Goal: Task Accomplishment & Management: Complete application form

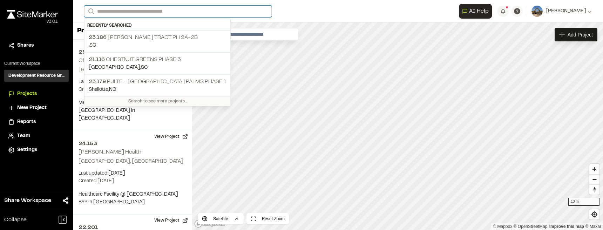
click at [168, 9] on input "Search" at bounding box center [177, 12] width 187 height 12
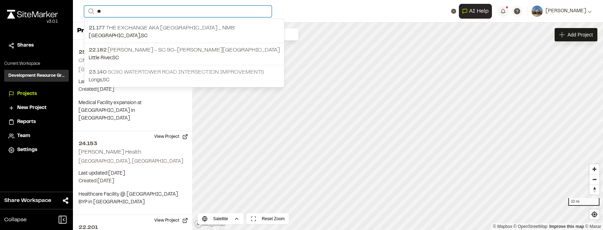
type input "**"
click at [135, 69] on p "23.140 SC90 Watertower Road Intersection Improvements" at bounding box center [184, 72] width 191 height 8
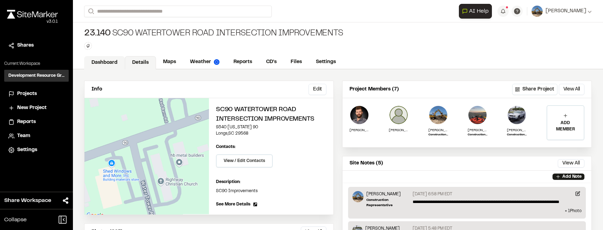
click at [118, 63] on link "Dashboard" at bounding box center [104, 62] width 41 height 13
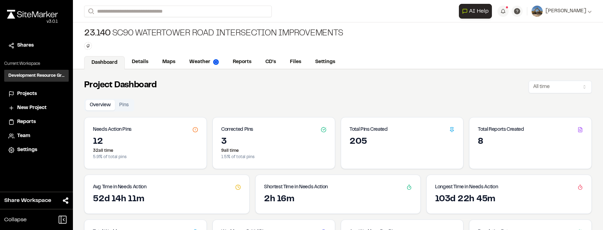
click at [149, 55] on div "Dashboard Details Maps Weather Reports CD's Files Settings" at bounding box center [338, 62] width 530 height 14
click at [164, 68] on link "Maps" at bounding box center [169, 62] width 28 height 13
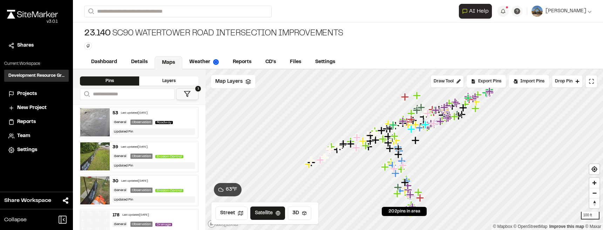
click at [186, 96] on icon at bounding box center [187, 93] width 7 height 7
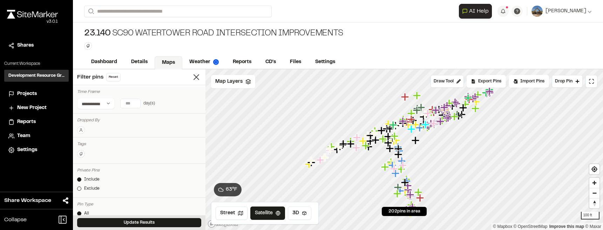
click at [129, 105] on input "number" at bounding box center [131, 103] width 20 height 9
click at [107, 117] on button "7 days" at bounding box center [106, 117] width 18 height 11
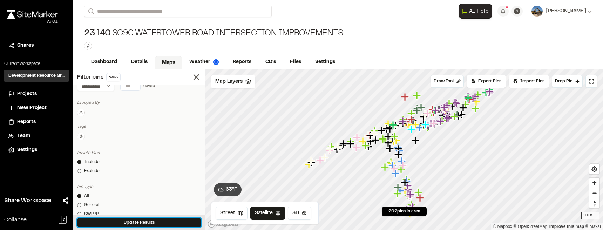
click at [154, 220] on button "Update Results" at bounding box center [139, 222] width 124 height 9
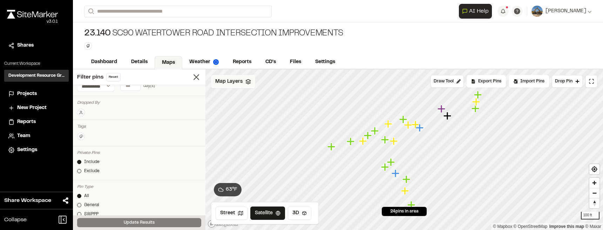
click at [245, 85] on div "Map Layers" at bounding box center [233, 81] width 44 height 13
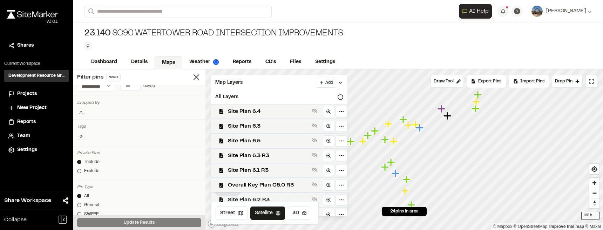
scroll to position [14, 0]
click at [284, 186] on span "Overall Key Plan C5.0 R3" at bounding box center [268, 186] width 81 height 8
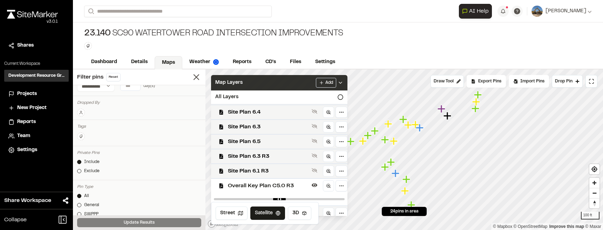
click at [339, 87] on div "Add" at bounding box center [329, 83] width 27 height 10
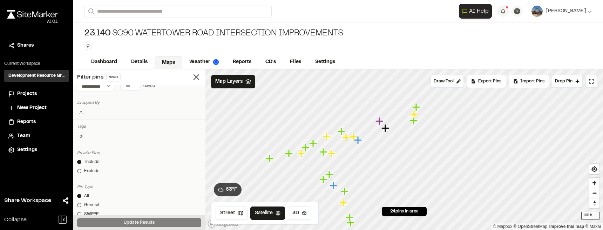
click at [386, 129] on icon "Map marker" at bounding box center [385, 128] width 8 height 8
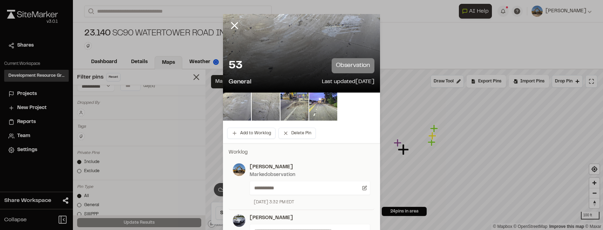
click at [234, 27] on line at bounding box center [235, 26] width 6 height 6
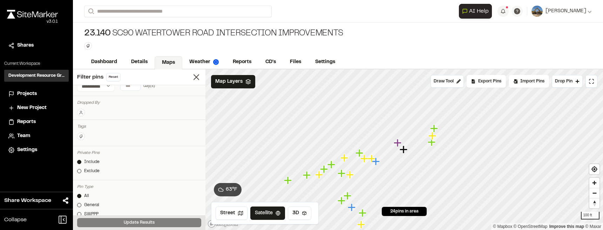
click at [433, 130] on icon "Map marker" at bounding box center [434, 128] width 8 height 8
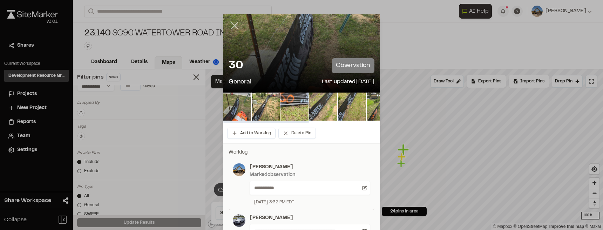
click at [232, 28] on line at bounding box center [235, 26] width 6 height 6
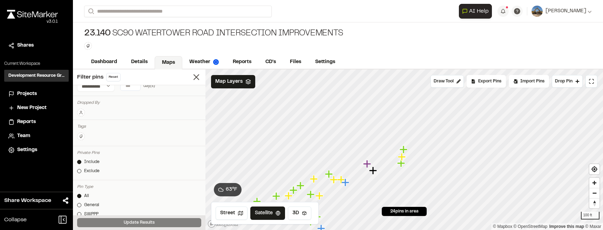
click at [400, 158] on icon "Map marker" at bounding box center [402, 157] width 8 height 8
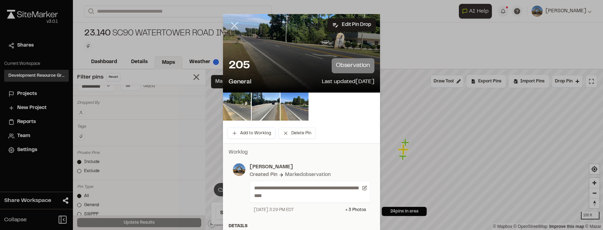
click at [238, 26] on icon at bounding box center [234, 26] width 12 height 12
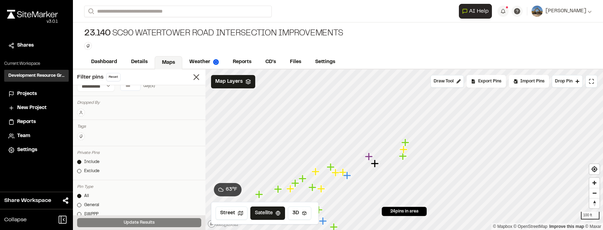
click at [402, 160] on icon "Map marker" at bounding box center [403, 156] width 9 height 9
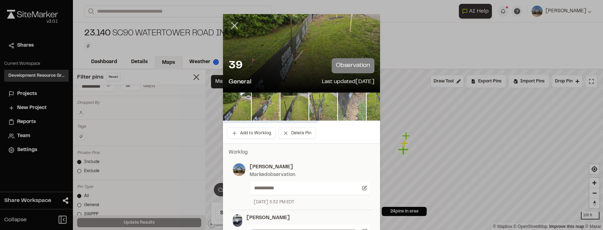
click at [234, 28] on icon at bounding box center [234, 26] width 12 height 12
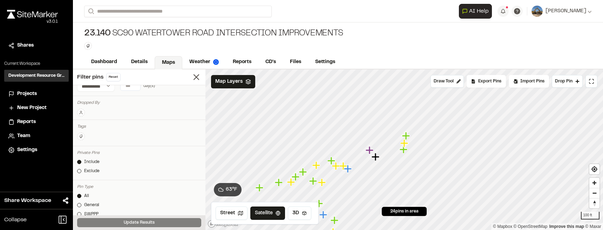
click at [370, 149] on icon "Map marker" at bounding box center [369, 150] width 8 height 8
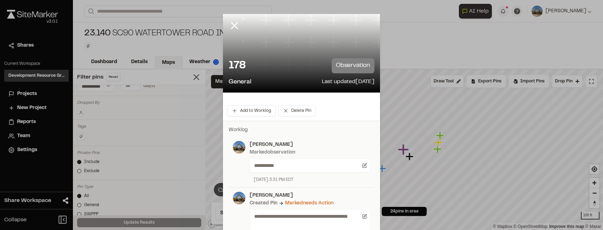
click at [233, 30] on icon at bounding box center [234, 26] width 12 height 12
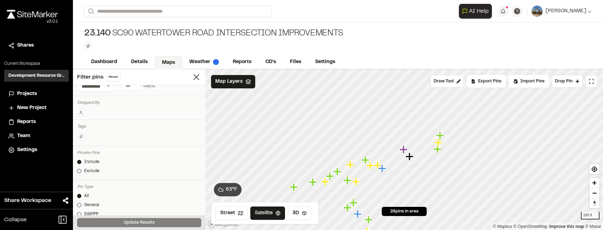
click at [383, 170] on icon "Map marker" at bounding box center [382, 168] width 9 height 9
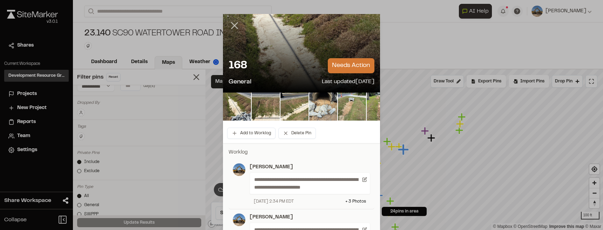
click at [236, 27] on icon at bounding box center [234, 26] width 12 height 12
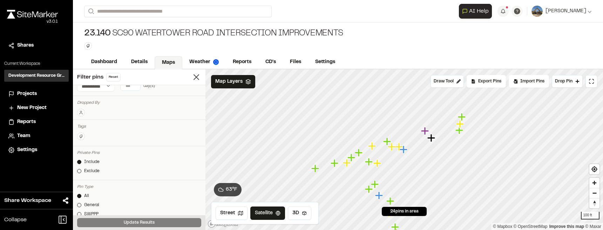
click at [389, 144] on icon "Map marker" at bounding box center [392, 146] width 9 height 9
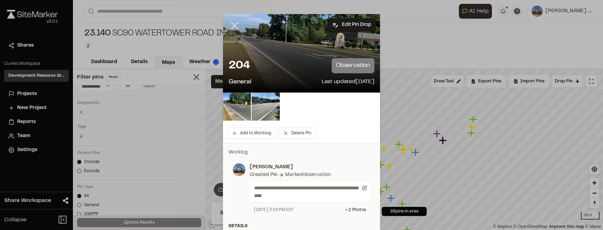
click at [229, 21] on icon at bounding box center [234, 26] width 12 height 12
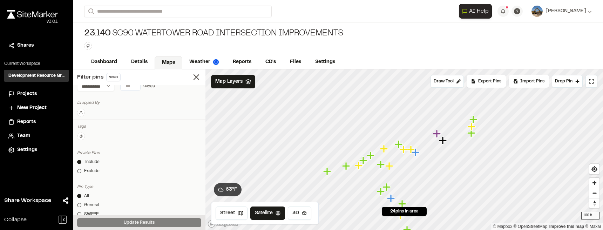
click at [403, 151] on icon "Map marker" at bounding box center [403, 149] width 8 height 8
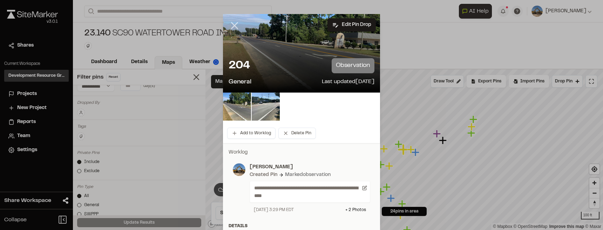
click at [237, 25] on icon at bounding box center [234, 26] width 12 height 12
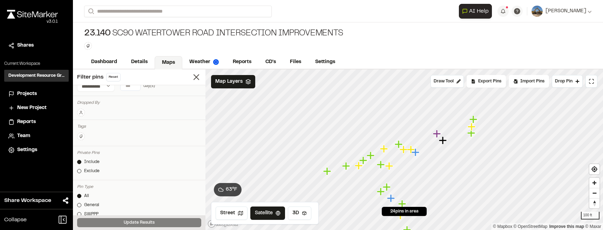
click at [412, 151] on icon "Map marker" at bounding box center [415, 152] width 9 height 9
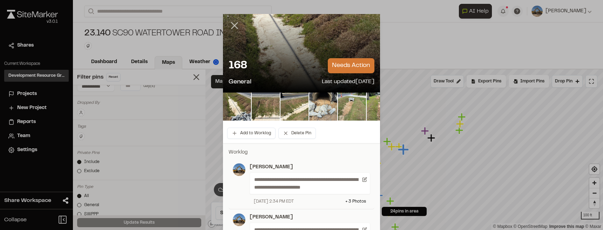
click at [231, 26] on icon at bounding box center [234, 26] width 12 height 12
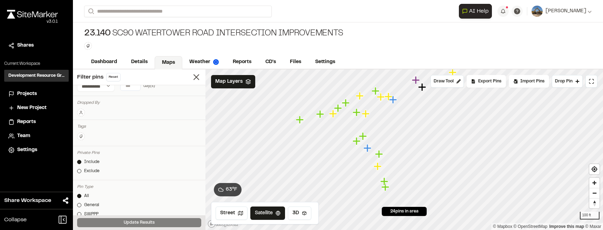
click at [388, 189] on icon "Map marker" at bounding box center [385, 187] width 9 height 9
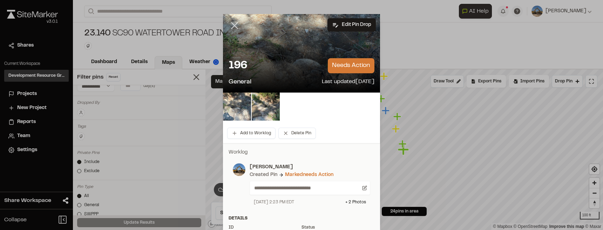
click at [235, 28] on line at bounding box center [235, 26] width 6 height 6
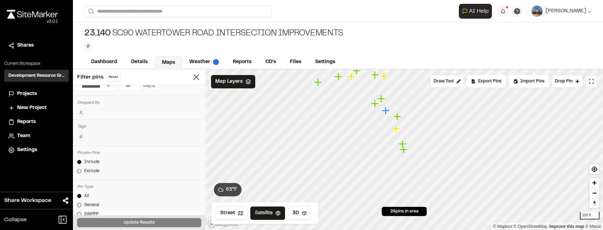
click at [401, 145] on icon "Map marker" at bounding box center [402, 144] width 8 height 8
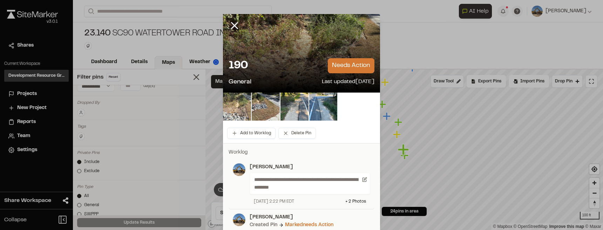
click at [228, 108] on img at bounding box center [237, 107] width 28 height 28
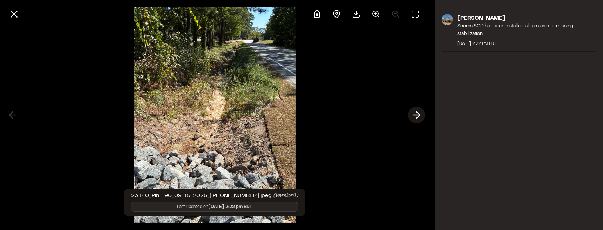
click at [413, 118] on icon at bounding box center [416, 115] width 11 height 12
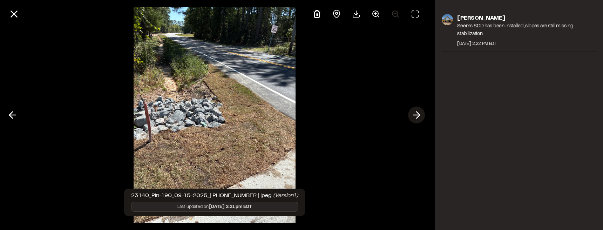
click at [415, 118] on icon at bounding box center [416, 115] width 11 height 12
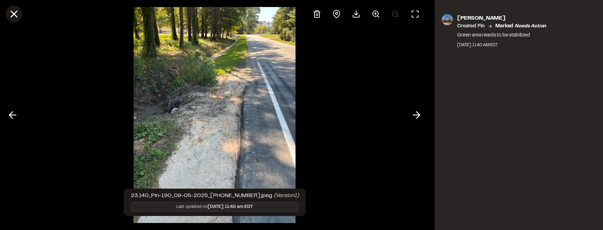
click at [17, 13] on icon at bounding box center [14, 14] width 12 height 12
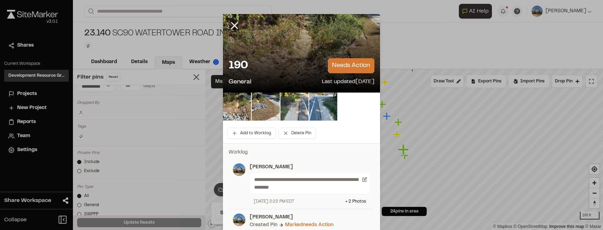
click at [228, 23] on icon at bounding box center [234, 26] width 12 height 12
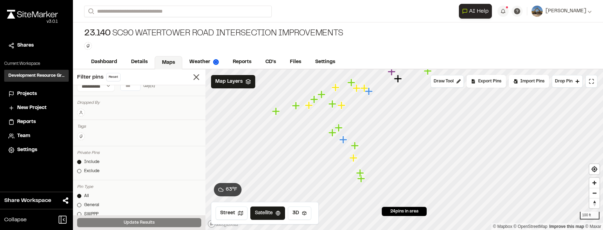
click at [82, 137] on icon at bounding box center [81, 136] width 4 height 4
click at [83, 116] on div at bounding box center [301, 115] width 603 height 230
click at [83, 114] on icon at bounding box center [81, 112] width 4 height 4
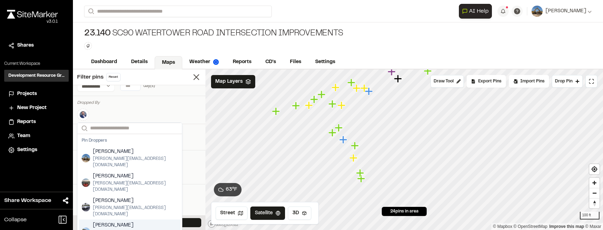
click at [199, 222] on div "Update Results" at bounding box center [139, 222] width 132 height 15
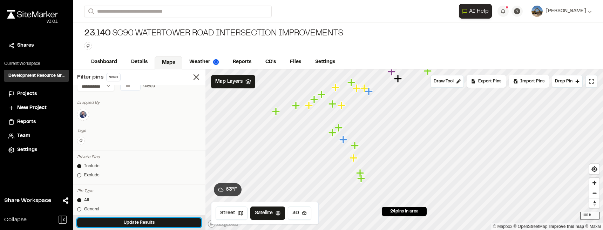
click at [195, 225] on button "Update Results" at bounding box center [139, 222] width 124 height 9
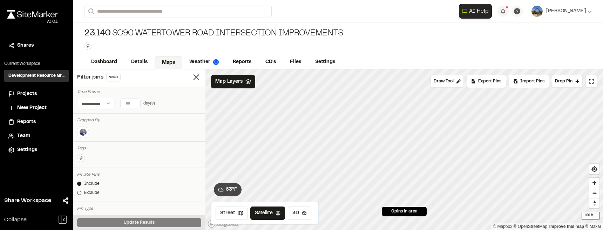
click at [129, 104] on input "*" at bounding box center [131, 103] width 20 height 9
click at [125, 117] on button "30 days" at bounding box center [127, 117] width 22 height 11
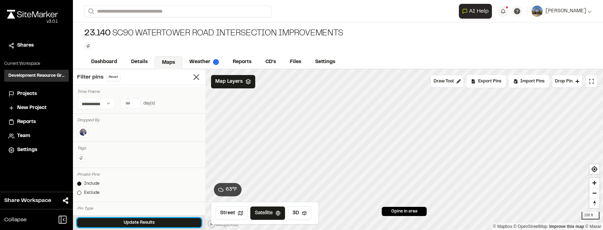
click at [146, 224] on button "Update Results" at bounding box center [139, 222] width 124 height 9
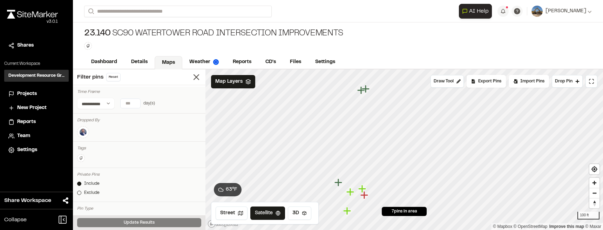
click at [361, 94] on icon "Map marker" at bounding box center [361, 90] width 8 height 8
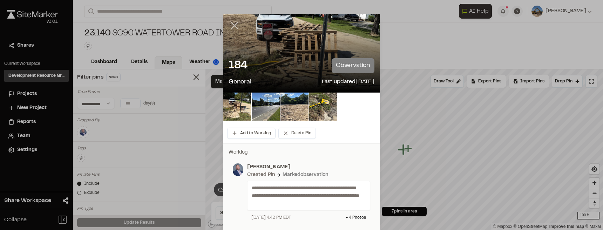
click at [237, 24] on icon at bounding box center [234, 26] width 12 height 12
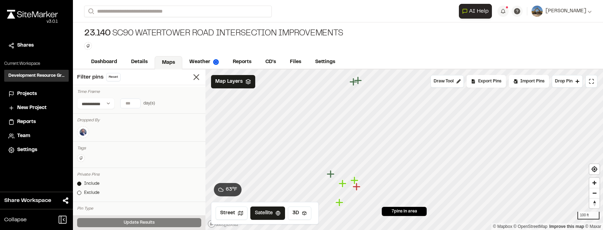
click at [339, 204] on icon "Map marker" at bounding box center [339, 202] width 8 height 8
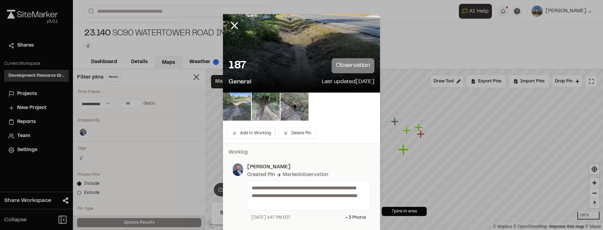
click at [242, 108] on img at bounding box center [237, 107] width 28 height 28
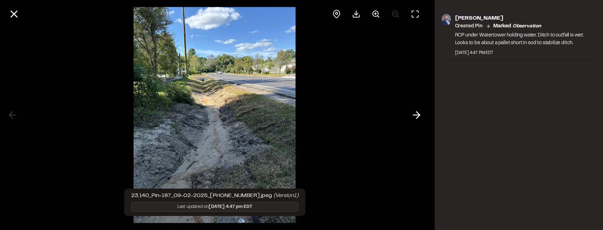
click at [11, 10] on icon at bounding box center [14, 14] width 12 height 12
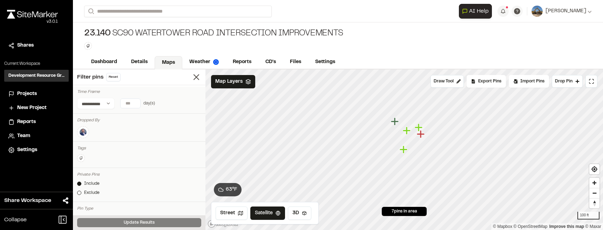
click at [87, 134] on img at bounding box center [83, 132] width 8 height 8
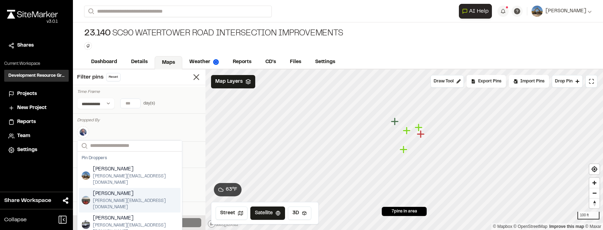
click at [112, 173] on span "[PERSON_NAME]" at bounding box center [135, 169] width 85 height 8
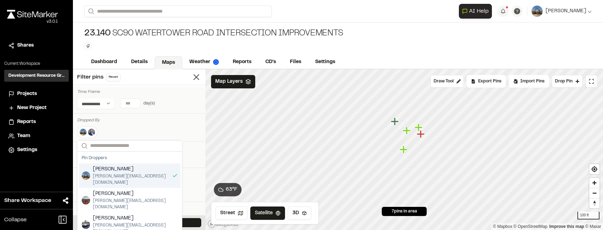
click at [132, 103] on input "**" at bounding box center [131, 103] width 20 height 9
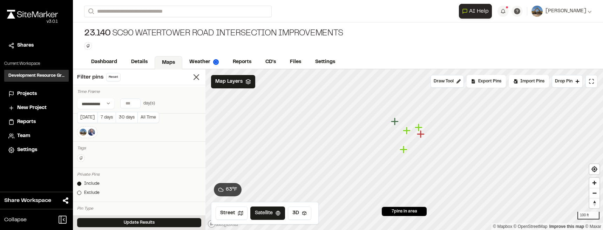
click at [107, 120] on button "7 days" at bounding box center [106, 117] width 18 height 11
type input "*"
click at [194, 77] on line at bounding box center [196, 77] width 5 height 5
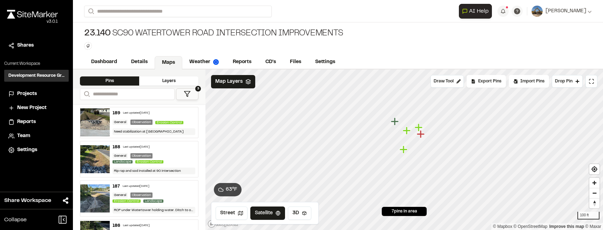
click at [192, 96] on button "3" at bounding box center [187, 94] width 22 height 12
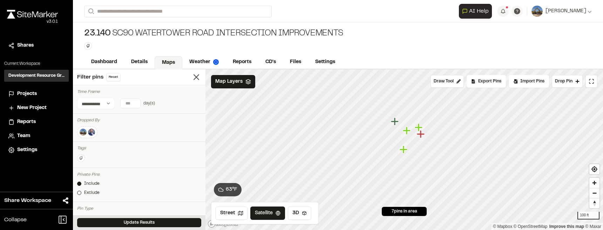
click at [94, 134] on img at bounding box center [91, 132] width 8 height 8
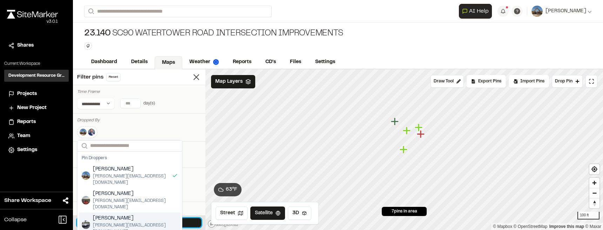
click at [190, 224] on button "Update Results" at bounding box center [139, 222] width 124 height 9
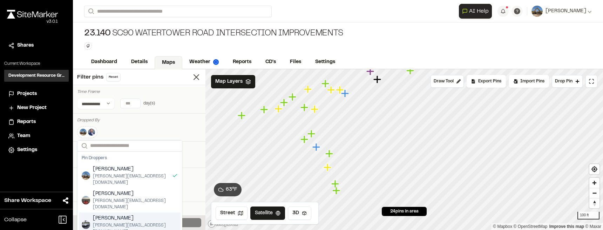
click at [336, 191] on icon "Map marker" at bounding box center [336, 190] width 8 height 8
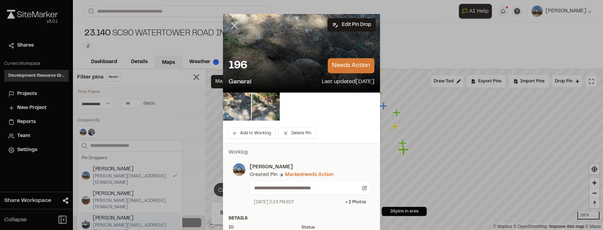
click at [235, 28] on line at bounding box center [235, 26] width 6 height 6
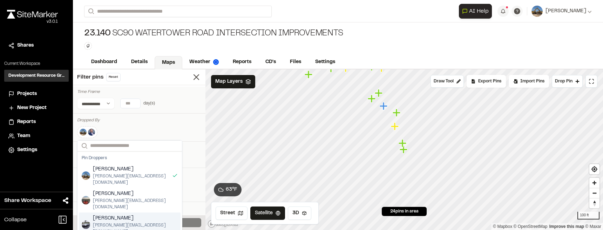
click at [399, 146] on icon "Map marker" at bounding box center [402, 143] width 9 height 9
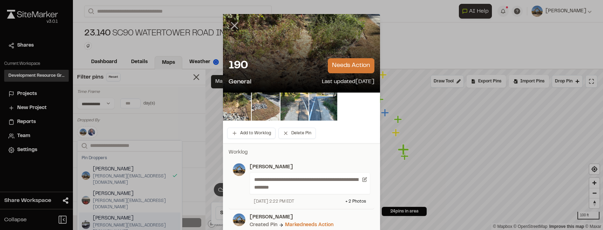
click at [234, 23] on icon at bounding box center [234, 26] width 12 height 12
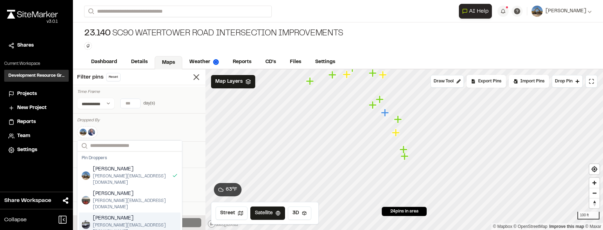
click at [163, 116] on div "Dropped By Search Pin Droppers Ross Edwards ross@drgpllc.com Zach Thompson zach…" at bounding box center [139, 128] width 132 height 27
click at [180, 118] on div "Dropped By" at bounding box center [139, 120] width 124 height 6
drag, startPoint x: 197, startPoint y: 210, endPoint x: 191, endPoint y: 214, distance: 7.6
click at [197, 210] on div "Pin Type" at bounding box center [139, 208] width 124 height 6
click at [166, 148] on input "Search" at bounding box center [129, 145] width 104 height 11
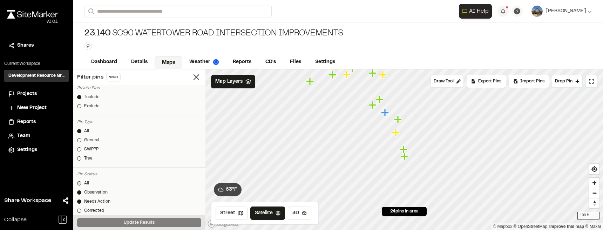
scroll to position [105, 0]
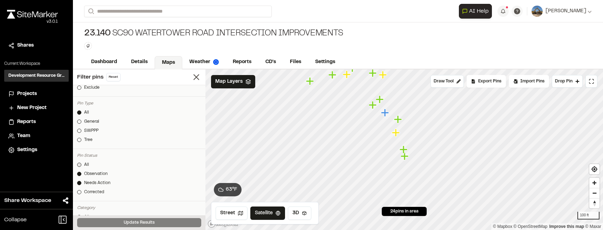
click at [80, 166] on div at bounding box center [79, 165] width 4 height 4
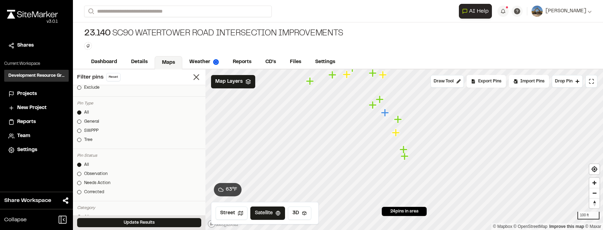
click at [141, 217] on div "Update Results" at bounding box center [139, 222] width 132 height 15
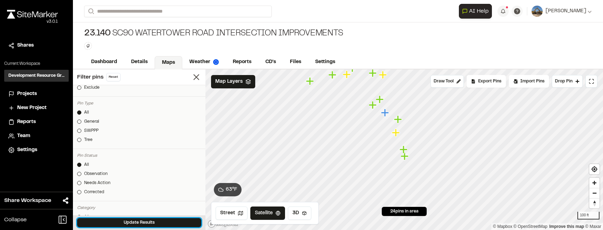
click at [145, 222] on button "Update Results" at bounding box center [139, 222] width 124 height 9
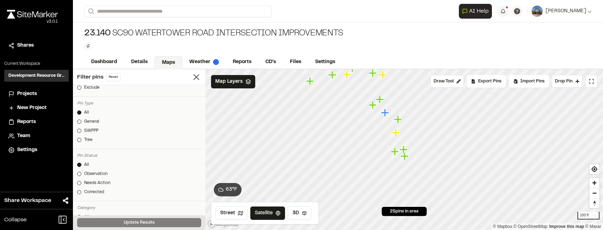
click at [397, 153] on icon "Map marker" at bounding box center [395, 151] width 9 height 9
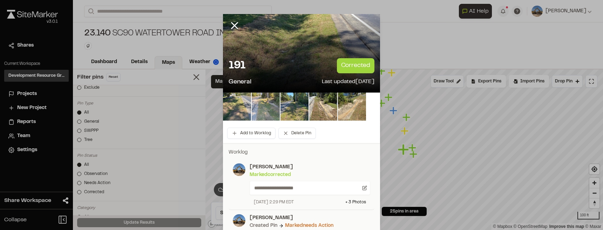
click at [252, 111] on img at bounding box center [266, 107] width 28 height 28
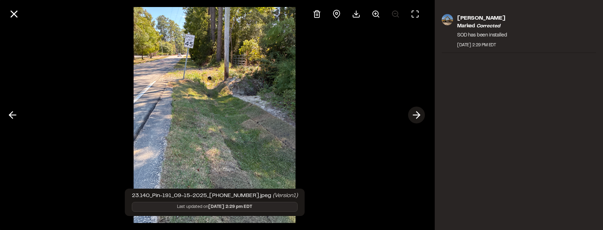
click at [415, 118] on icon at bounding box center [416, 115] width 11 height 12
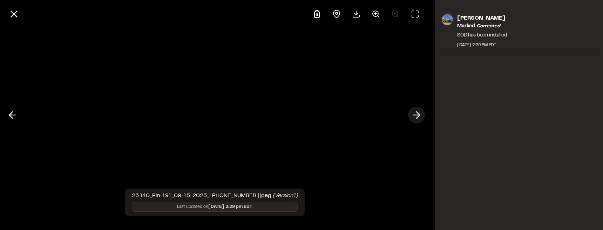
click at [415, 118] on icon at bounding box center [416, 115] width 11 height 12
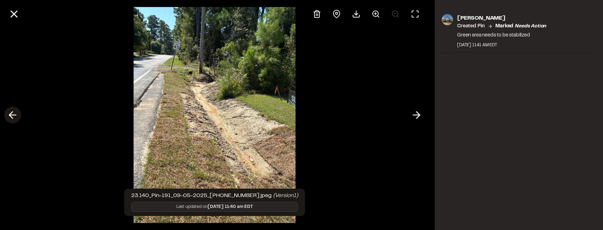
click at [17, 115] on icon at bounding box center [12, 115] width 11 height 12
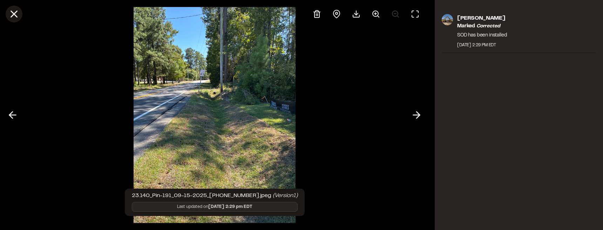
click at [16, 15] on icon at bounding box center [14, 14] width 12 height 12
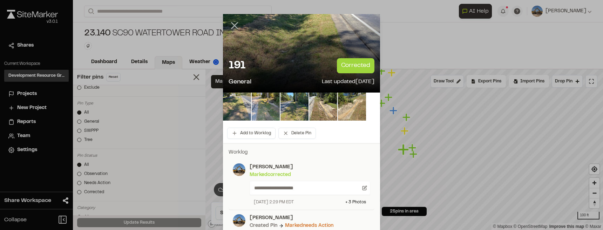
click at [235, 26] on icon at bounding box center [234, 26] width 12 height 12
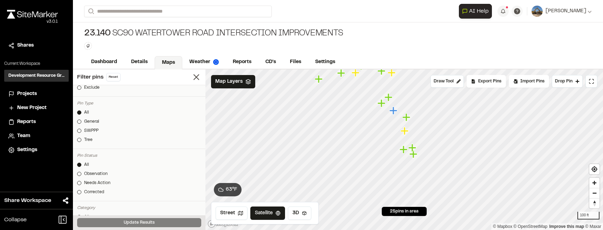
click at [416, 156] on icon "Map marker" at bounding box center [413, 154] width 9 height 9
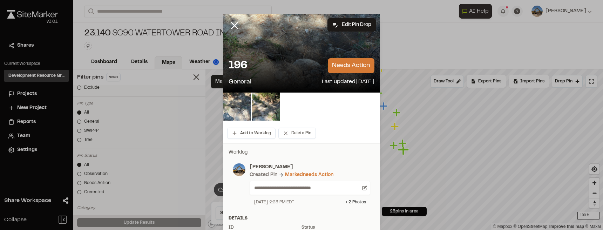
click at [246, 121] on div at bounding box center [301, 108] width 157 height 31
click at [246, 118] on img at bounding box center [237, 107] width 28 height 28
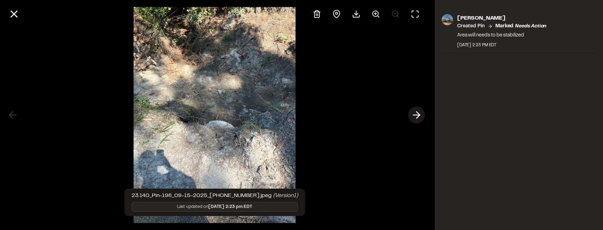
click at [413, 117] on icon at bounding box center [416, 115] width 11 height 12
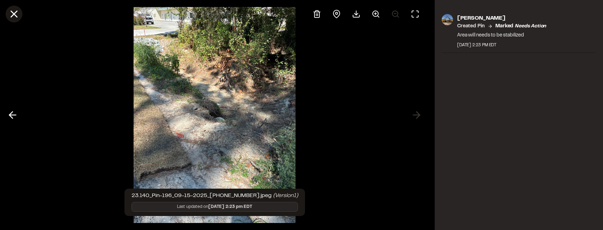
click at [15, 14] on line at bounding box center [14, 14] width 6 height 6
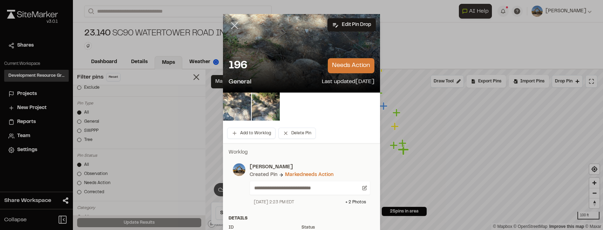
click at [237, 27] on icon at bounding box center [234, 26] width 12 height 12
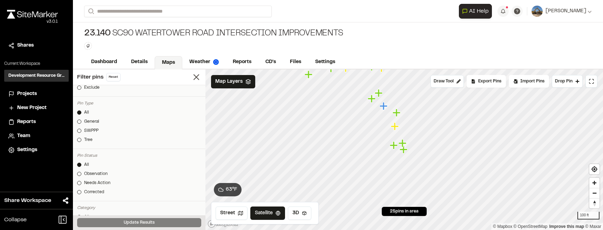
click at [402, 143] on icon "Map marker" at bounding box center [402, 143] width 8 height 8
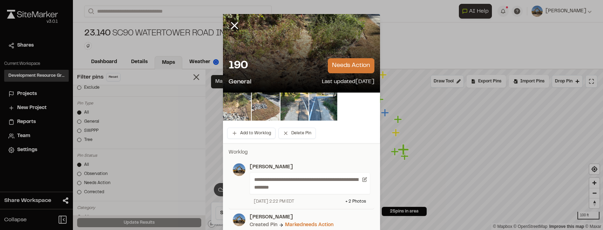
click at [243, 107] on img at bounding box center [237, 107] width 28 height 28
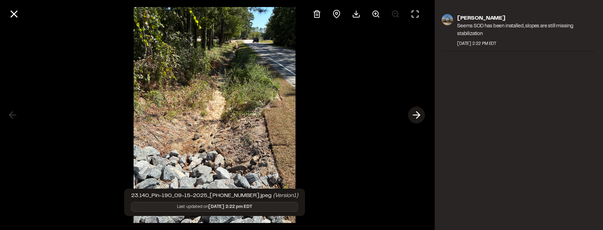
click at [419, 116] on polyline at bounding box center [417, 115] width 3 height 7
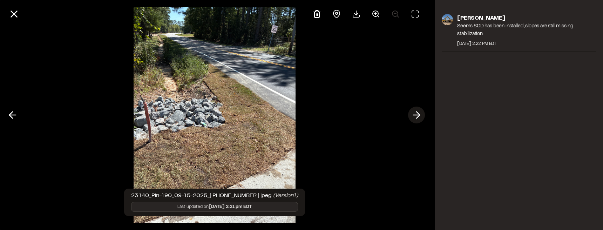
click at [419, 116] on polyline at bounding box center [417, 115] width 3 height 7
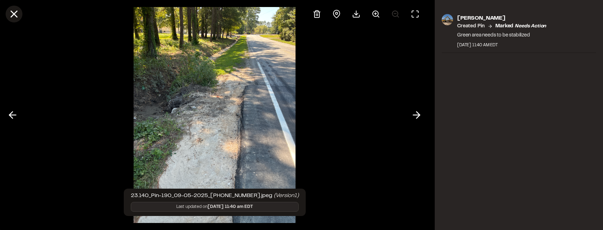
click at [12, 17] on icon at bounding box center [14, 14] width 12 height 12
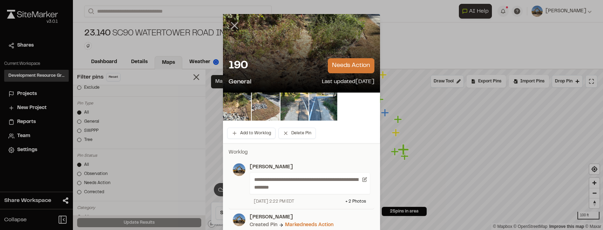
click at [228, 22] on icon at bounding box center [234, 26] width 12 height 12
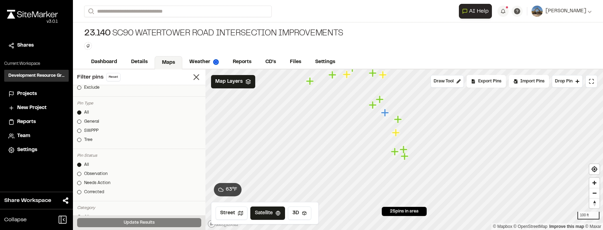
click at [398, 135] on icon "Map marker" at bounding box center [396, 132] width 9 height 9
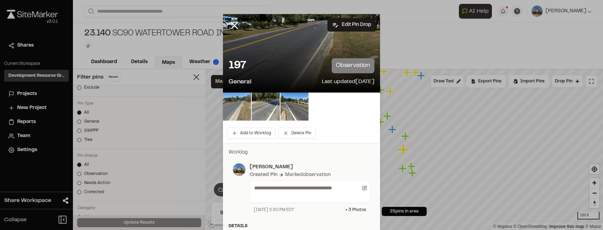
click at [236, 106] on img at bounding box center [237, 107] width 28 height 28
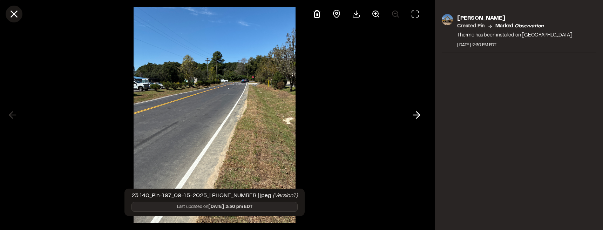
click at [14, 15] on line at bounding box center [14, 14] width 6 height 6
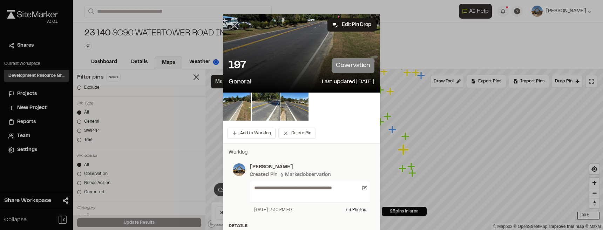
click at [234, 26] on icon at bounding box center [234, 26] width 12 height 12
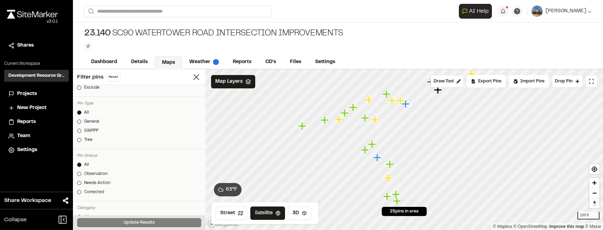
click at [341, 121] on icon "Map marker" at bounding box center [339, 119] width 9 height 9
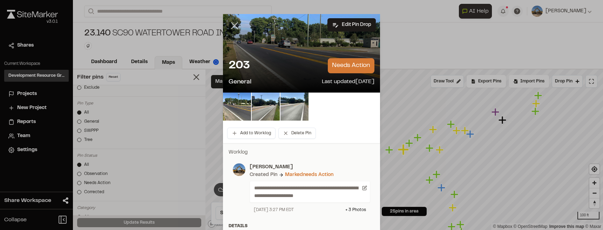
click at [235, 24] on line at bounding box center [235, 26] width 6 height 6
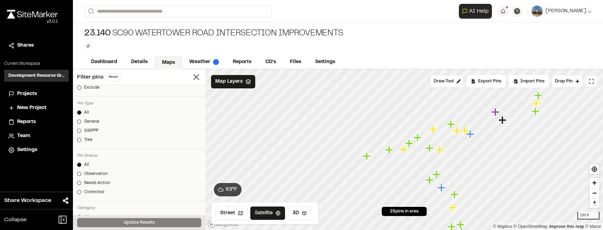
click at [503, 121] on icon "Map marker" at bounding box center [502, 120] width 8 height 8
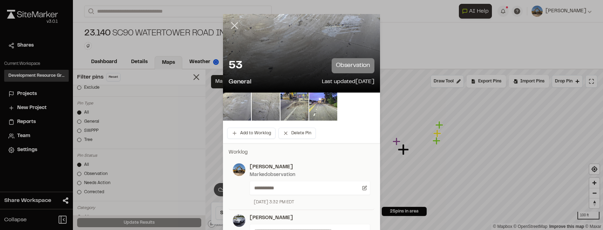
click at [233, 23] on icon at bounding box center [234, 26] width 12 height 12
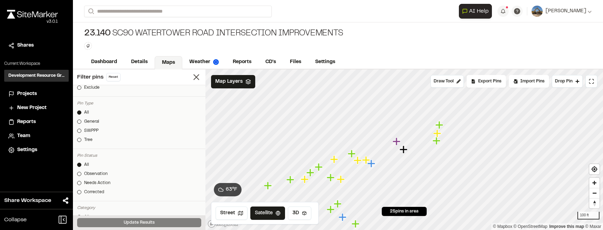
click at [393, 141] on icon "Map marker" at bounding box center [396, 141] width 8 height 8
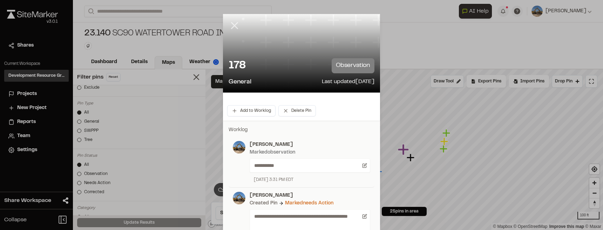
click at [234, 28] on icon at bounding box center [234, 26] width 12 height 12
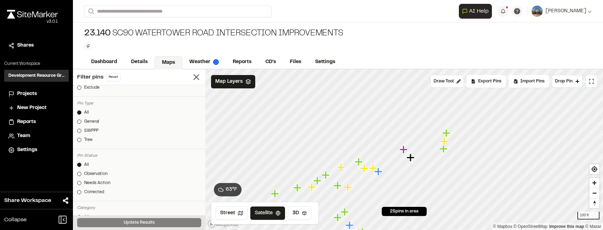
click at [448, 134] on icon "Map marker" at bounding box center [446, 133] width 8 height 8
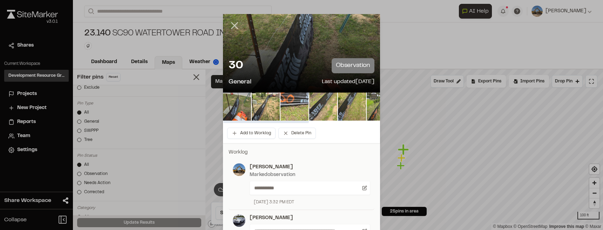
click at [234, 25] on icon at bounding box center [234, 26] width 12 height 12
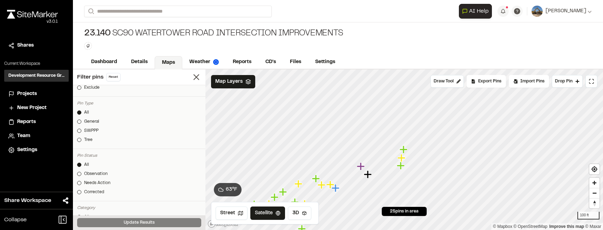
click at [401, 157] on icon "Map marker" at bounding box center [401, 158] width 8 height 8
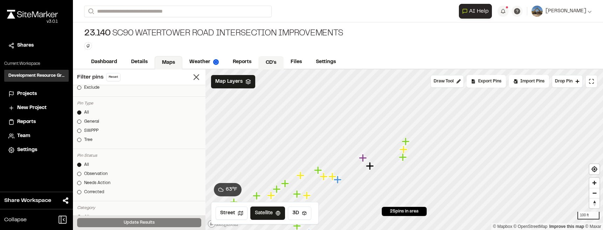
click at [272, 60] on link "CD's" at bounding box center [270, 62] width 25 height 13
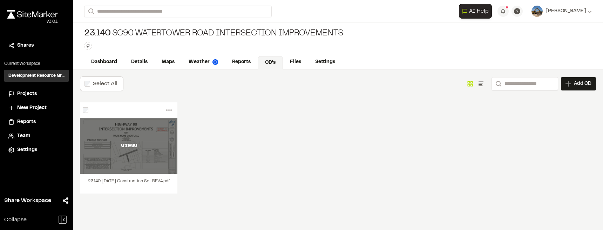
click at [137, 162] on div "VIEW" at bounding box center [128, 146] width 97 height 56
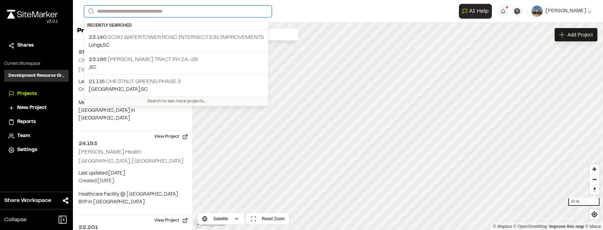
click at [133, 14] on input "Search" at bounding box center [177, 12] width 187 height 12
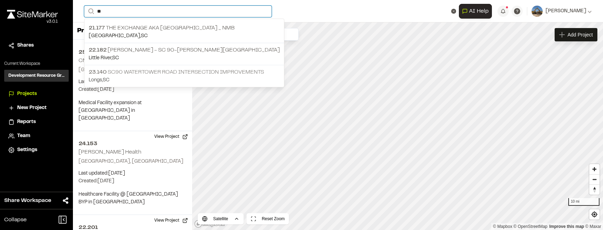
type input "**"
click at [158, 75] on p "23.140 SC90 Watertower Road Intersection Improvements" at bounding box center [184, 72] width 191 height 8
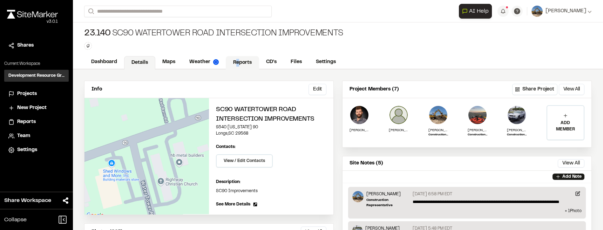
click at [238, 60] on link "Reports" at bounding box center [242, 62] width 33 height 13
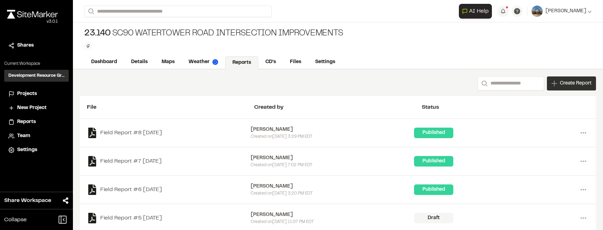
click at [564, 81] on span "Create Report" at bounding box center [576, 84] width 32 height 8
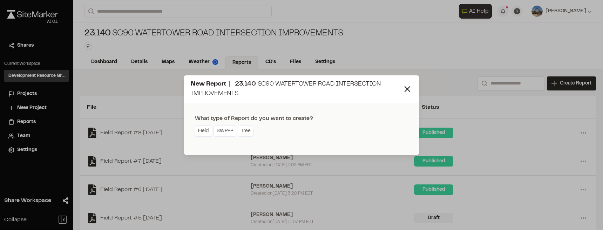
click at [202, 132] on link "Field" at bounding box center [203, 130] width 17 height 11
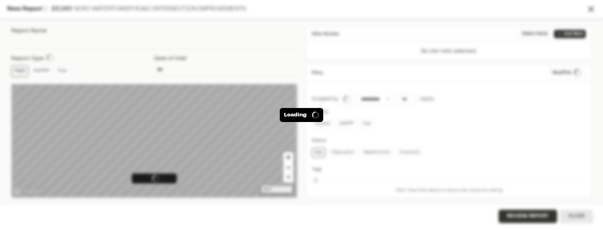
type input "**********"
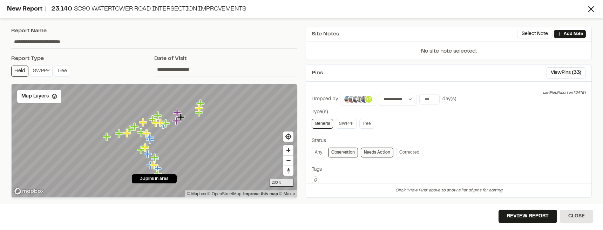
click at [369, 100] on p "+2" at bounding box center [368, 99] width 5 height 6
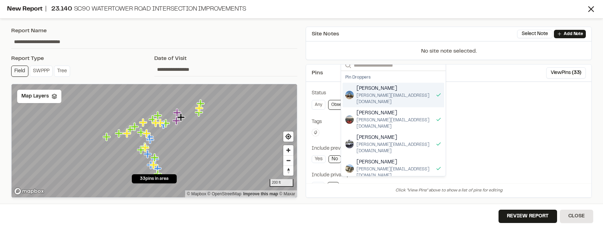
scroll to position [53, 0]
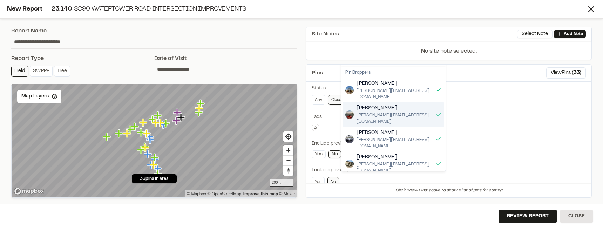
click at [410, 107] on div "[PERSON_NAME] [PERSON_NAME][EMAIL_ADDRESS][DOMAIN_NAME]" at bounding box center [393, 114] width 102 height 25
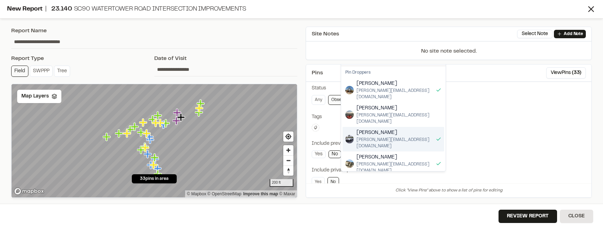
click at [408, 127] on div "[PERSON_NAME] [PERSON_NAME][EMAIL_ADDRESS][DOMAIN_NAME]" at bounding box center [393, 139] width 102 height 25
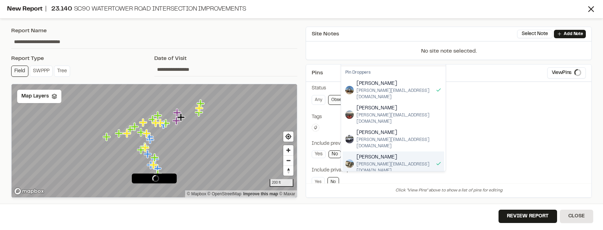
click at [408, 151] on div "Dillon Hackett [EMAIL_ADDRESS][DOMAIN_NAME]" at bounding box center [393, 163] width 102 height 25
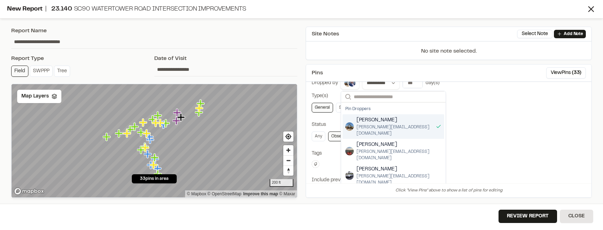
scroll to position [0, 0]
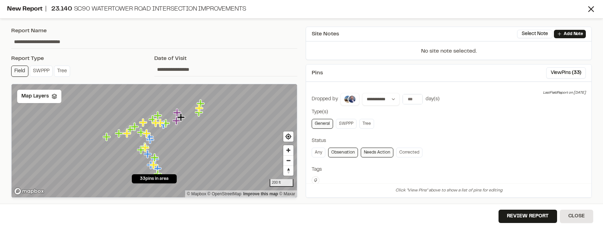
click at [423, 98] on div "day(s)" at bounding box center [420, 99] width 37 height 11
click at [420, 99] on input "number" at bounding box center [413, 99] width 20 height 10
click at [431, 113] on button "7 days" at bounding box center [432, 113] width 18 height 11
click at [414, 99] on input "*" at bounding box center [413, 99] width 20 height 10
click at [416, 100] on input "*" at bounding box center [413, 99] width 20 height 10
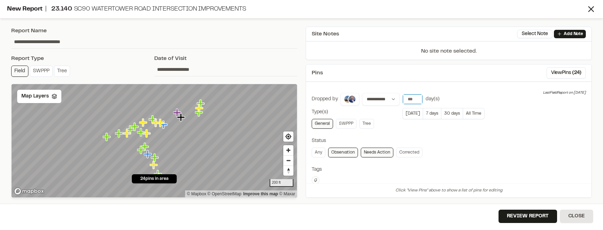
click at [417, 101] on input "*" at bounding box center [413, 99] width 20 height 10
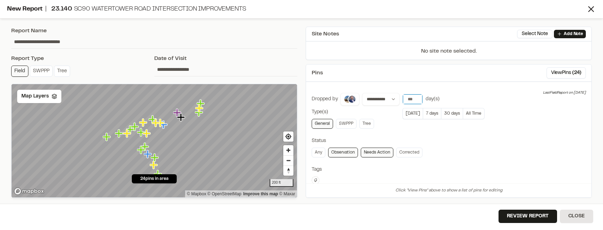
type input "*"
click at [417, 101] on input "*" at bounding box center [413, 99] width 20 height 10
click at [428, 132] on div "**********" at bounding box center [449, 203] width 274 height 220
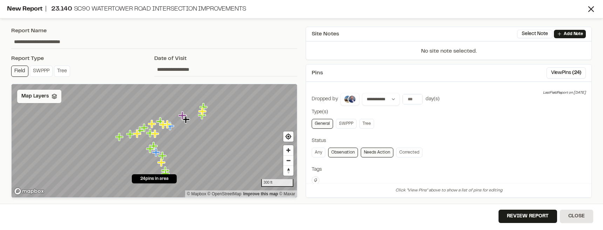
click at [47, 93] on span "Map Layers" at bounding box center [34, 97] width 27 height 8
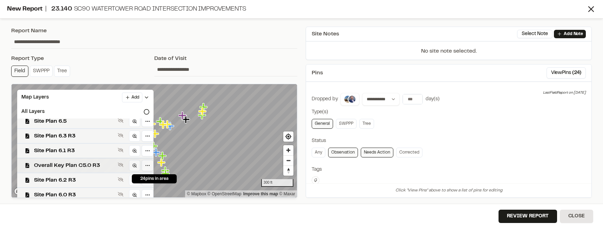
scroll to position [53, 0]
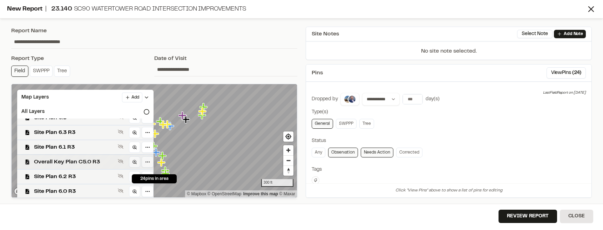
click at [78, 160] on span "Overall Key Plan C5.0 R3" at bounding box center [74, 162] width 81 height 8
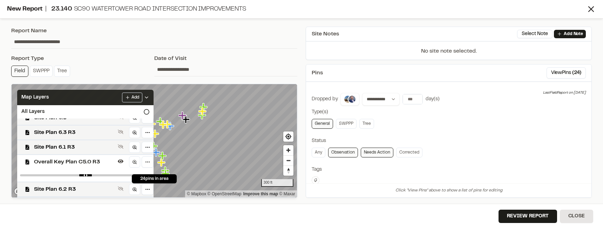
click at [144, 96] on icon at bounding box center [147, 98] width 6 height 6
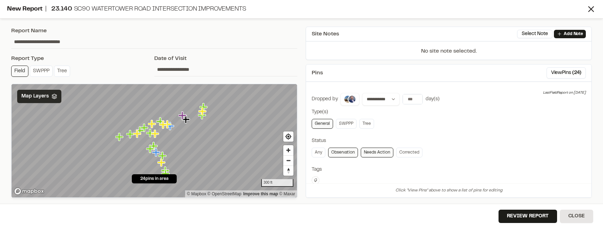
scroll to position [0, 0]
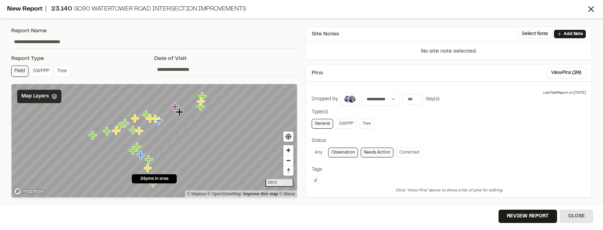
click at [204, 96] on icon "Map marker" at bounding box center [202, 96] width 8 height 8
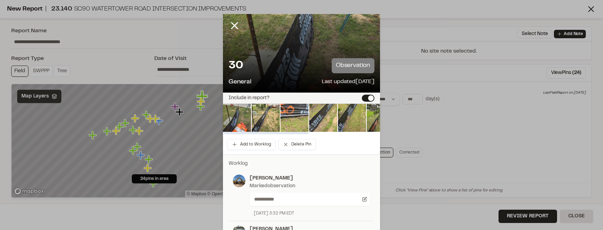
click at [369, 97] on button "Include in report?" at bounding box center [368, 98] width 13 height 7
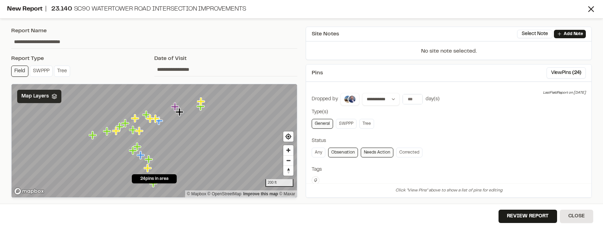
click at [200, 109] on icon "Map marker" at bounding box center [201, 106] width 8 height 8
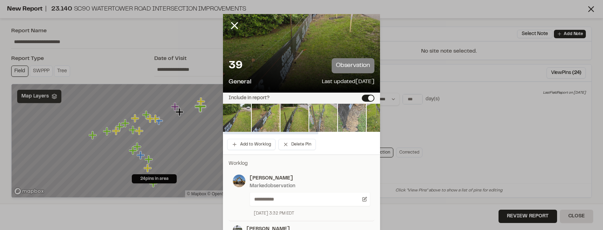
drag, startPoint x: 367, startPoint y: 98, endPoint x: 323, endPoint y: 108, distance: 45.0
click at [367, 98] on button "Include in report?" at bounding box center [368, 98] width 13 height 7
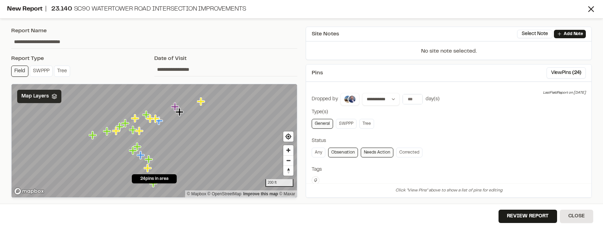
click at [94, 138] on icon "Map marker" at bounding box center [93, 135] width 8 height 8
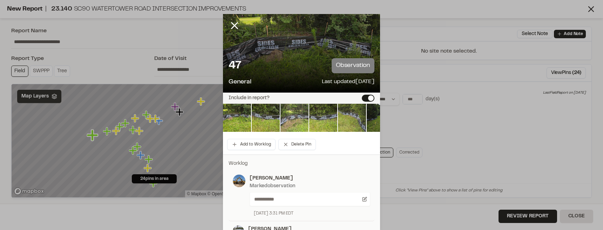
click at [369, 99] on button "Include in report?" at bounding box center [368, 98] width 13 height 7
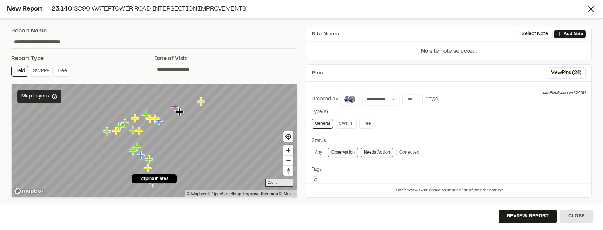
click at [120, 127] on icon "Map marker" at bounding box center [116, 131] width 9 height 9
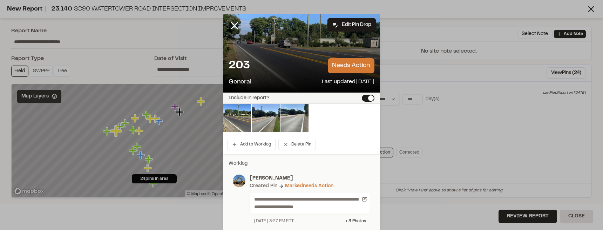
click at [250, 78] on p "General" at bounding box center [239, 81] width 23 height 9
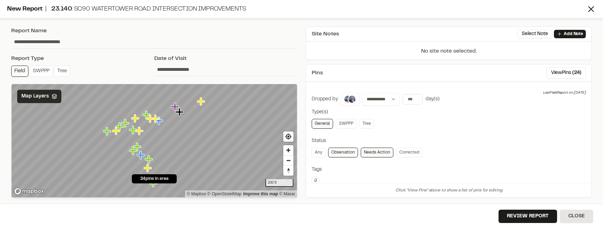
click at [119, 127] on icon "Map marker" at bounding box center [116, 131] width 9 height 9
click at [106, 131] on icon "Map marker" at bounding box center [107, 131] width 8 height 8
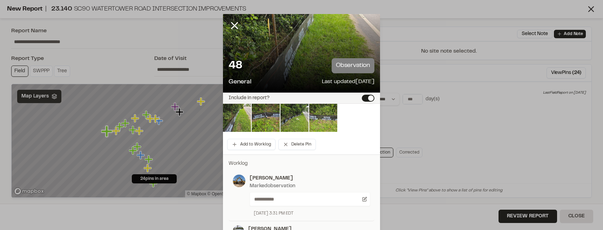
click at [364, 95] on button "Include in report?" at bounding box center [368, 98] width 13 height 7
click at [358, 132] on div at bounding box center [301, 119] width 157 height 31
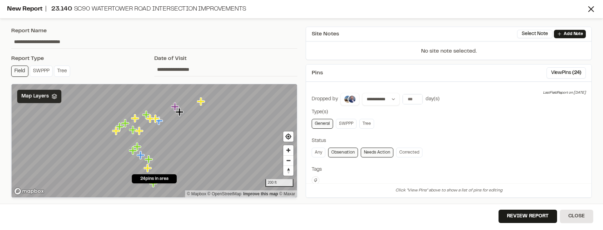
click at [125, 124] on icon "Map marker" at bounding box center [125, 123] width 8 height 8
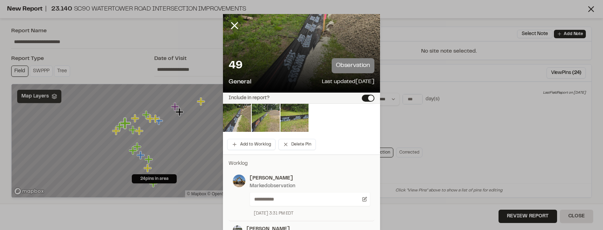
click at [369, 100] on button "Include in report?" at bounding box center [368, 98] width 13 height 7
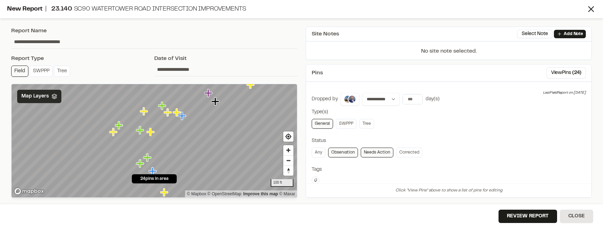
click at [119, 124] on icon "Map marker" at bounding box center [119, 125] width 8 height 8
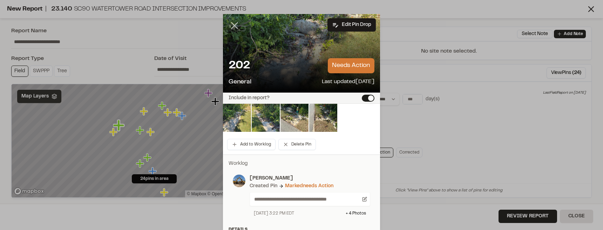
click at [228, 25] on icon at bounding box center [234, 26] width 12 height 12
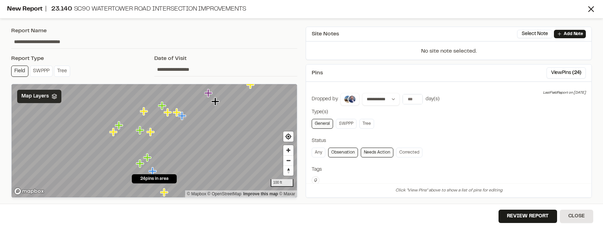
click at [145, 112] on icon "Map marker" at bounding box center [144, 111] width 8 height 8
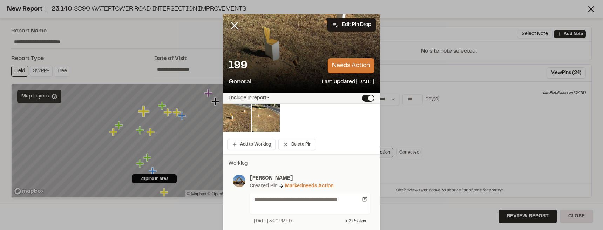
click at [235, 25] on icon at bounding box center [234, 26] width 12 height 12
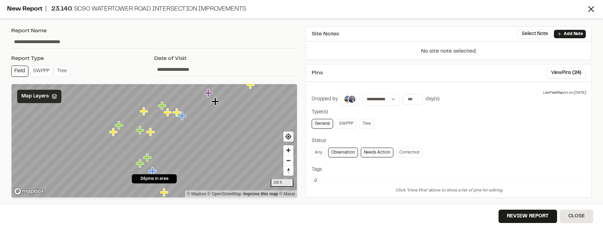
click at [164, 109] on icon "Map marker" at bounding box center [168, 112] width 9 height 9
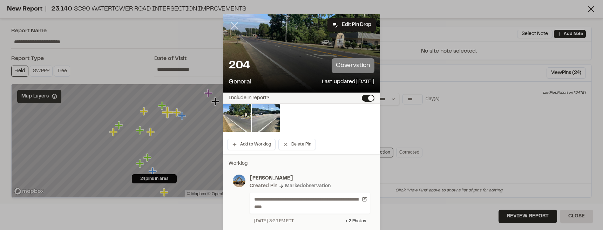
click at [234, 25] on icon at bounding box center [234, 26] width 12 height 12
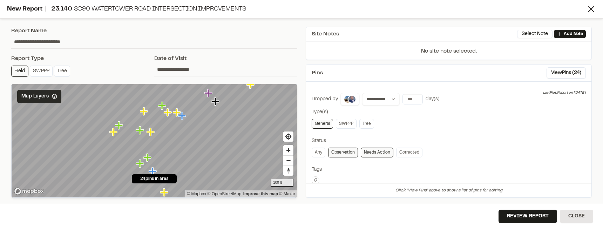
click at [162, 105] on icon "Map marker" at bounding box center [162, 106] width 8 height 8
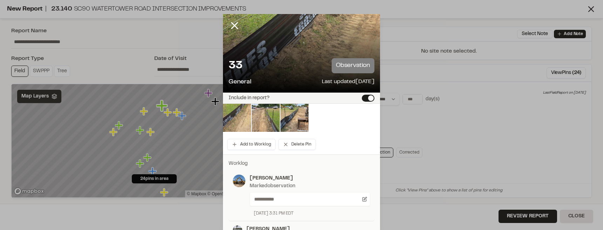
click at [365, 98] on button "Include in report?" at bounding box center [368, 98] width 13 height 7
click at [234, 29] on icon at bounding box center [234, 26] width 12 height 12
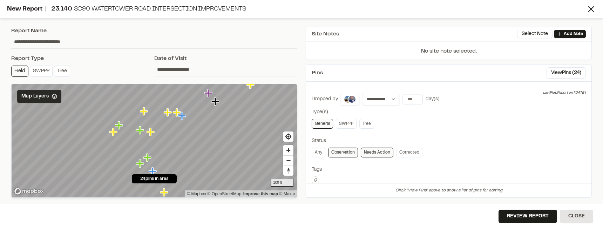
click at [178, 112] on icon "Map marker" at bounding box center [177, 112] width 8 height 8
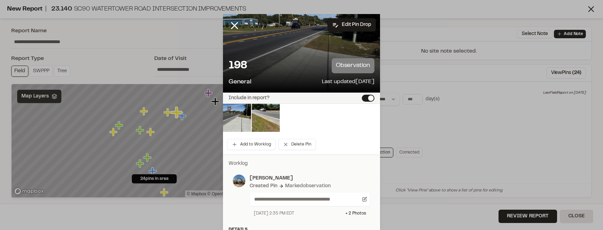
click at [232, 24] on line at bounding box center [235, 26] width 6 height 6
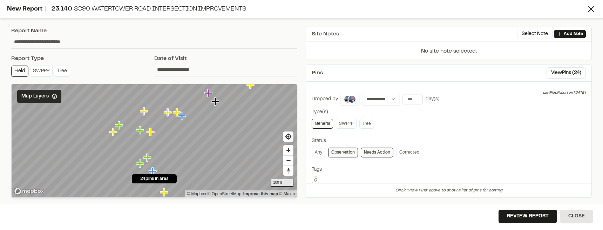
click at [168, 113] on icon "Map marker" at bounding box center [168, 112] width 8 height 8
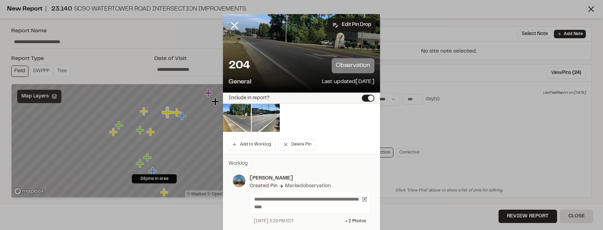
click at [234, 23] on icon at bounding box center [234, 26] width 12 height 12
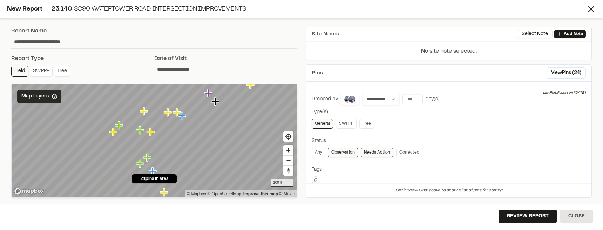
click at [182, 118] on icon "Map marker" at bounding box center [182, 116] width 8 height 8
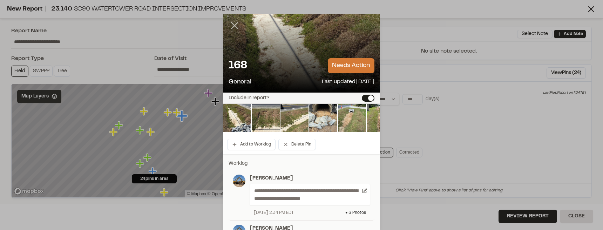
click at [233, 23] on icon at bounding box center [234, 26] width 12 height 12
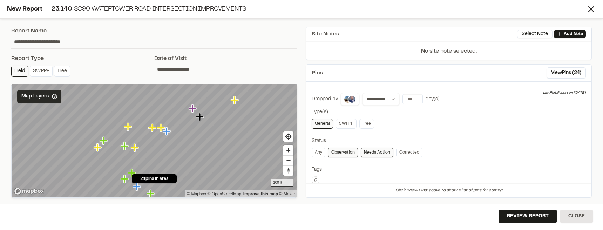
click at [195, 110] on icon "Map marker" at bounding box center [193, 108] width 9 height 9
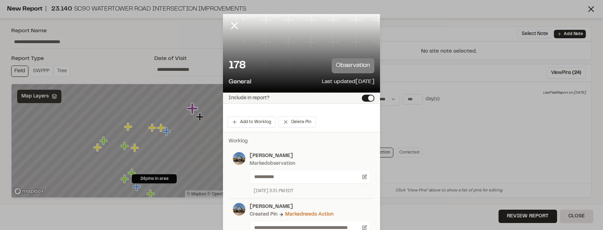
click at [366, 101] on button "Include in report?" at bounding box center [368, 98] width 13 height 7
click at [232, 23] on line at bounding box center [235, 26] width 6 height 6
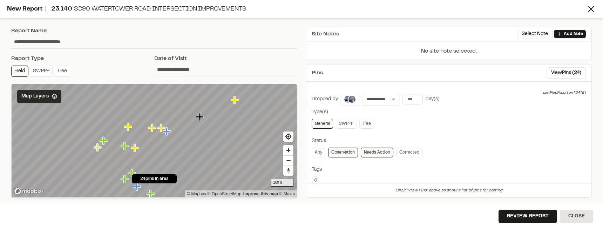
click at [201, 118] on icon "Map marker" at bounding box center [200, 117] width 8 height 8
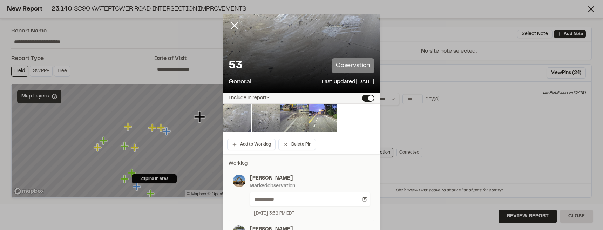
click at [364, 98] on button "Include in report?" at bounding box center [368, 98] width 13 height 7
click at [235, 26] on icon at bounding box center [234, 26] width 12 height 12
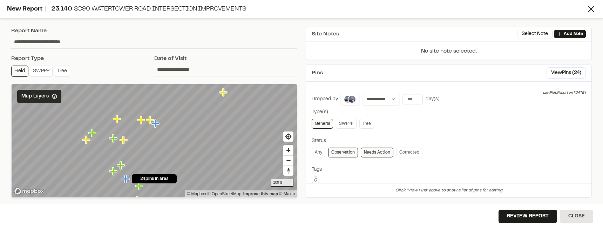
click at [155, 124] on icon "Map marker" at bounding box center [155, 123] width 8 height 8
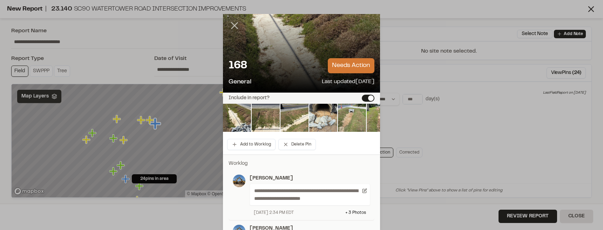
click at [231, 27] on icon at bounding box center [234, 26] width 12 height 12
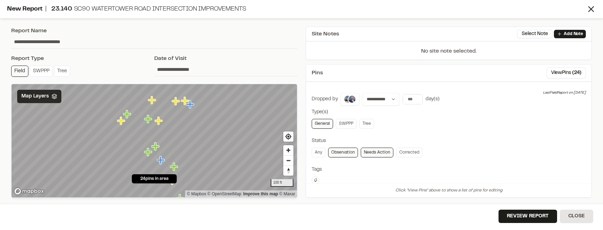
click at [150, 118] on icon "Map marker" at bounding box center [148, 119] width 8 height 8
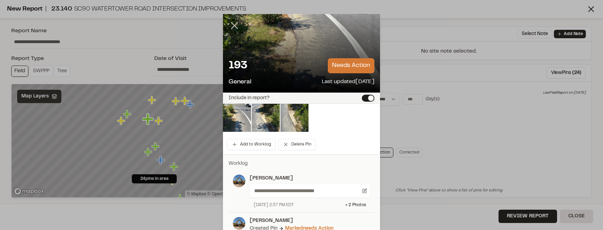
click at [235, 23] on line at bounding box center [235, 26] width 6 height 6
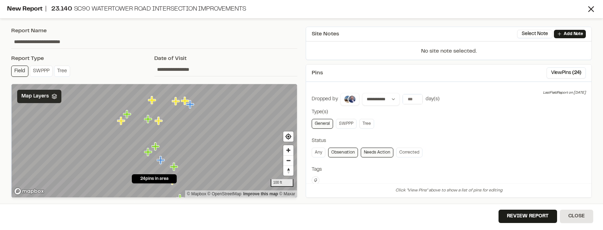
click at [157, 124] on icon "Map marker" at bounding box center [159, 120] width 9 height 9
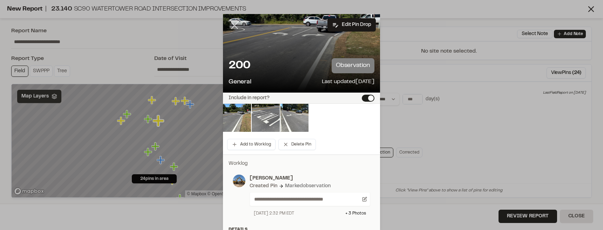
click at [229, 24] on icon at bounding box center [234, 26] width 12 height 12
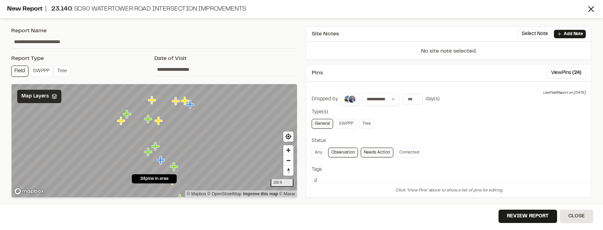
click at [156, 148] on icon "Map marker" at bounding box center [155, 146] width 8 height 8
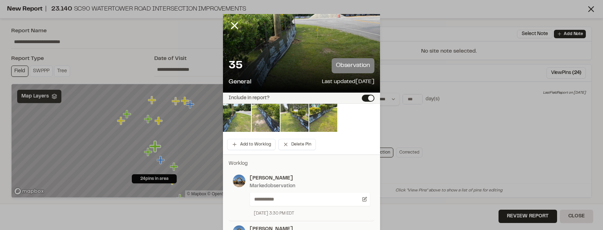
click at [365, 98] on button "Include in report?" at bounding box center [368, 98] width 13 height 7
click at [234, 25] on line at bounding box center [235, 26] width 6 height 6
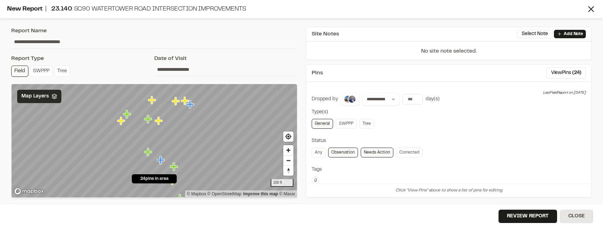
click at [151, 152] on icon "Map marker" at bounding box center [148, 152] width 8 height 8
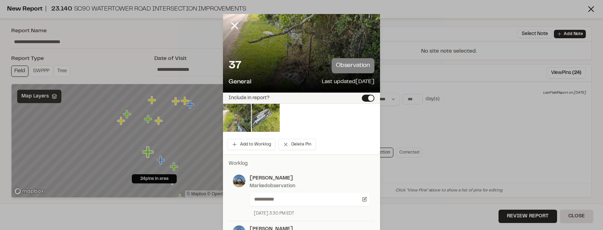
click at [368, 99] on button "Include in report?" at bounding box center [368, 98] width 13 height 7
click at [233, 23] on icon at bounding box center [234, 26] width 12 height 12
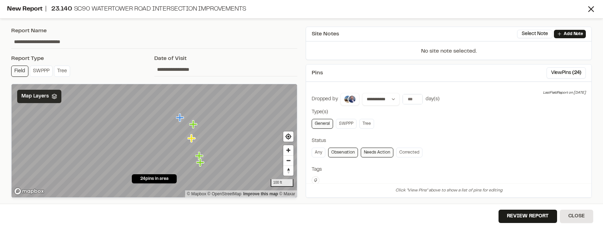
click at [193, 124] on icon "Map marker" at bounding box center [193, 124] width 8 height 8
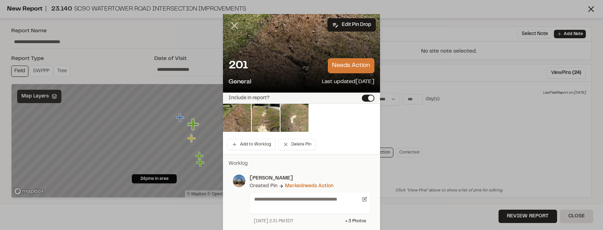
click at [236, 26] on icon at bounding box center [234, 26] width 12 height 12
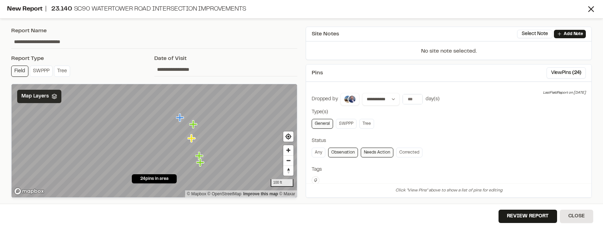
click at [191, 138] on icon "Map marker" at bounding box center [191, 138] width 8 height 8
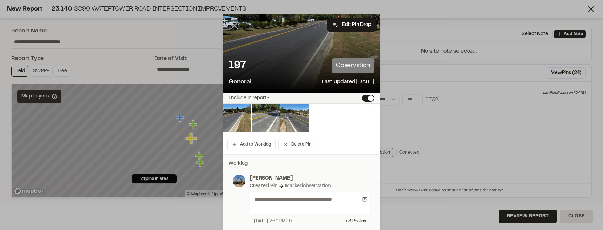
click at [231, 25] on icon at bounding box center [234, 26] width 12 height 12
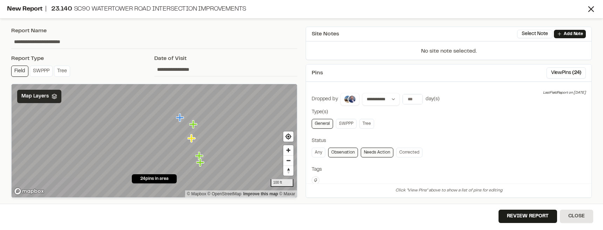
click at [201, 157] on icon "Map marker" at bounding box center [199, 156] width 8 height 8
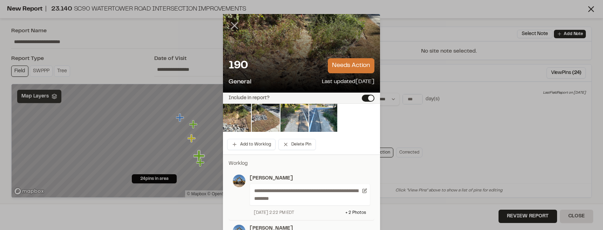
click at [236, 28] on line at bounding box center [235, 26] width 6 height 6
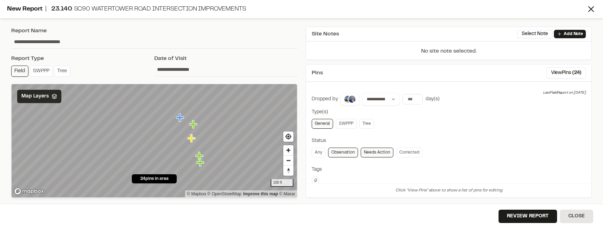
click at [201, 163] on icon "Map marker" at bounding box center [200, 162] width 8 height 8
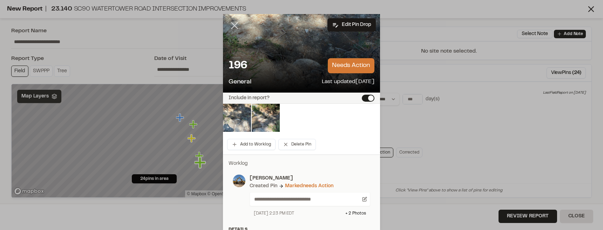
click at [234, 25] on line at bounding box center [235, 26] width 6 height 6
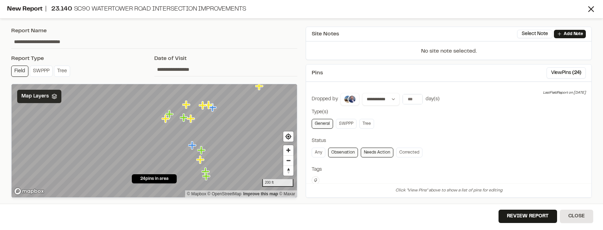
click at [165, 121] on icon "Map marker" at bounding box center [166, 119] width 8 height 8
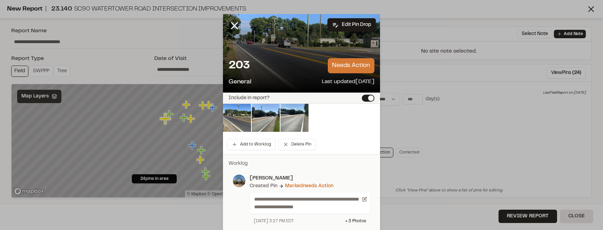
drag, startPoint x: 234, startPoint y: 25, endPoint x: 232, endPoint y: 30, distance: 6.1
click at [234, 25] on line at bounding box center [235, 26] width 6 height 6
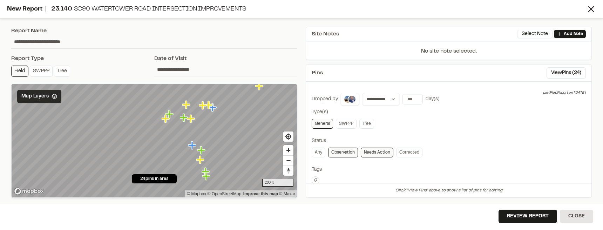
click at [171, 113] on icon "Map marker" at bounding box center [169, 114] width 8 height 8
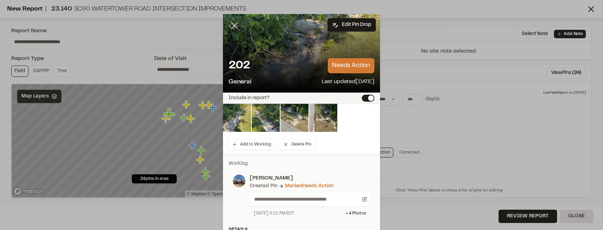
click at [234, 28] on icon at bounding box center [234, 26] width 12 height 12
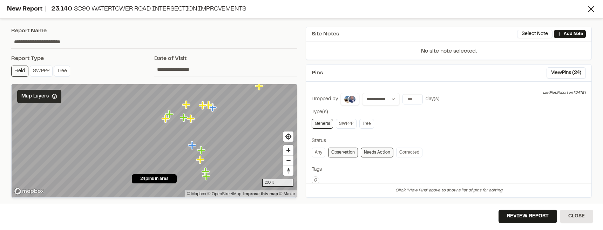
click at [189, 103] on icon "Map marker" at bounding box center [186, 104] width 9 height 9
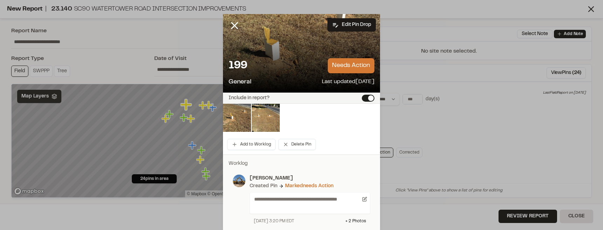
click at [236, 25] on icon at bounding box center [234, 26] width 12 height 12
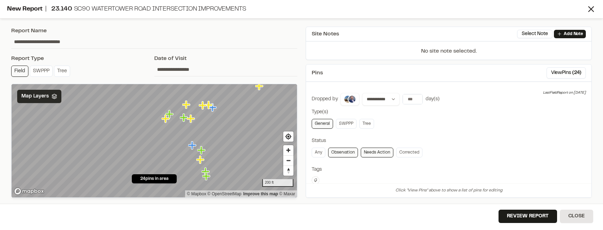
click at [184, 121] on icon "Map marker" at bounding box center [184, 118] width 8 height 8
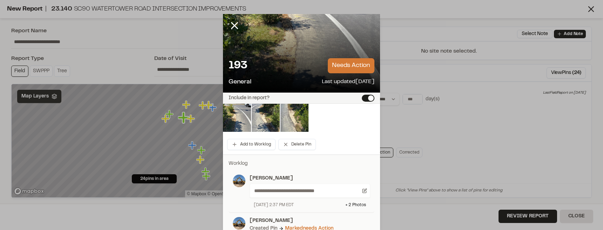
click at [232, 29] on icon at bounding box center [234, 26] width 12 height 12
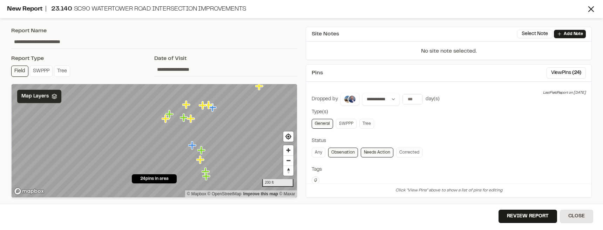
click at [192, 119] on icon "Map marker" at bounding box center [191, 119] width 8 height 8
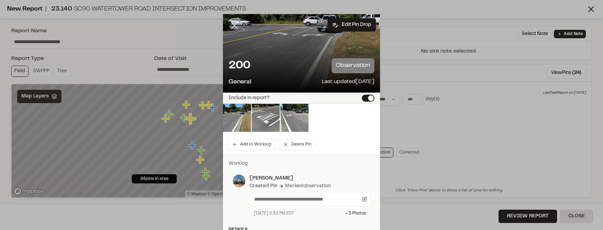
click at [234, 27] on line at bounding box center [235, 26] width 6 height 6
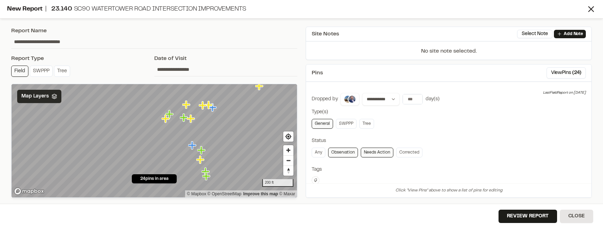
click at [201, 107] on icon "Map marker" at bounding box center [203, 105] width 8 height 8
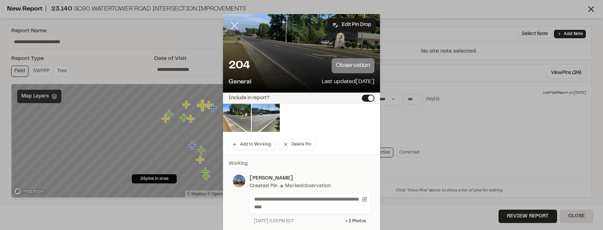
click at [232, 25] on line at bounding box center [235, 26] width 6 height 6
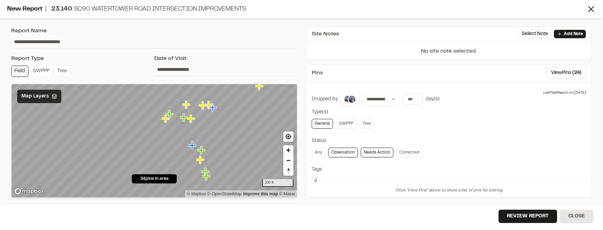
click at [211, 104] on icon "Map marker" at bounding box center [209, 105] width 9 height 9
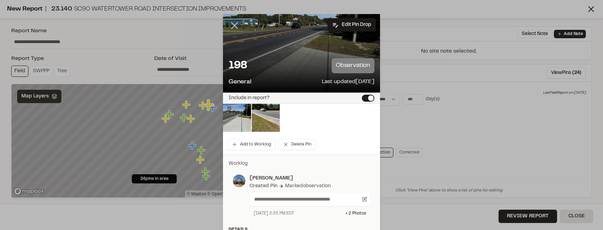
click at [238, 25] on icon at bounding box center [234, 26] width 12 height 12
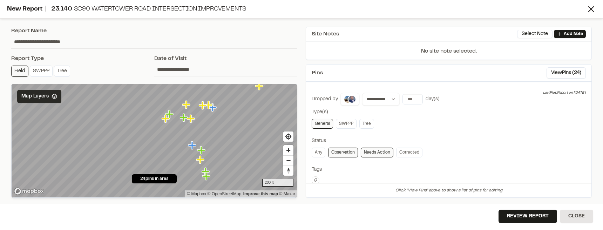
click at [216, 108] on icon "Map marker" at bounding box center [213, 107] width 8 height 8
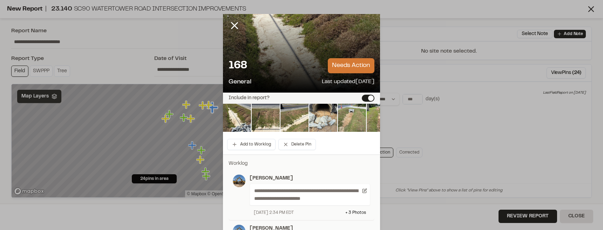
click at [234, 25] on icon at bounding box center [234, 26] width 12 height 12
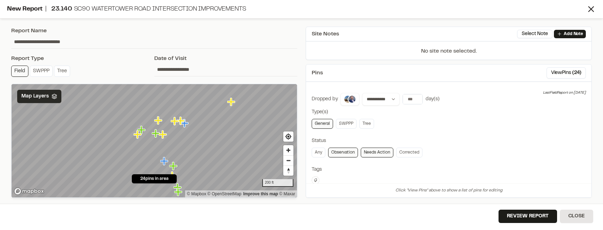
click at [234, 103] on icon "Map marker" at bounding box center [231, 102] width 8 height 8
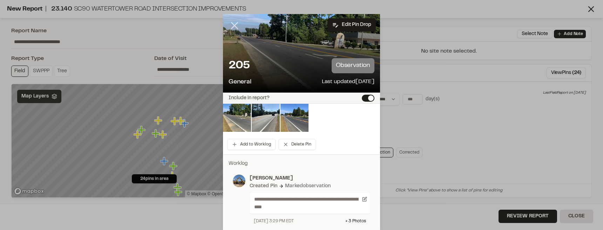
click at [234, 26] on icon at bounding box center [234, 26] width 12 height 12
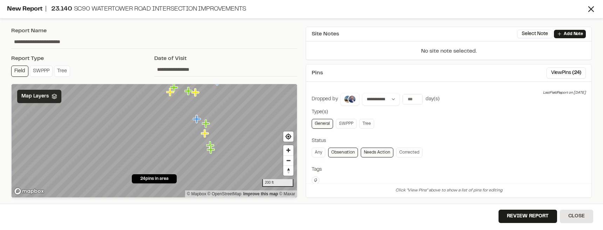
click at [199, 120] on icon "Map marker" at bounding box center [197, 119] width 9 height 9
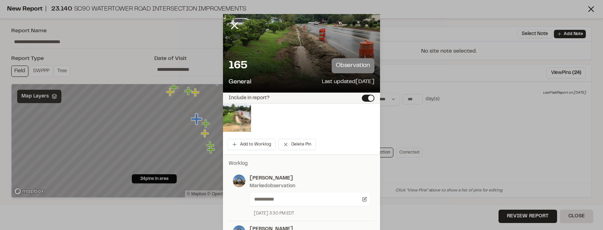
click at [367, 97] on button "Include in report?" at bounding box center [368, 98] width 13 height 7
click at [237, 26] on icon at bounding box center [234, 26] width 12 height 12
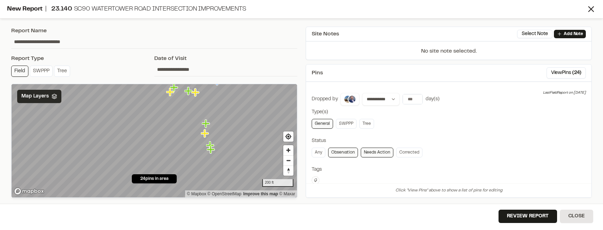
click at [206, 123] on icon "Map marker" at bounding box center [206, 123] width 8 height 8
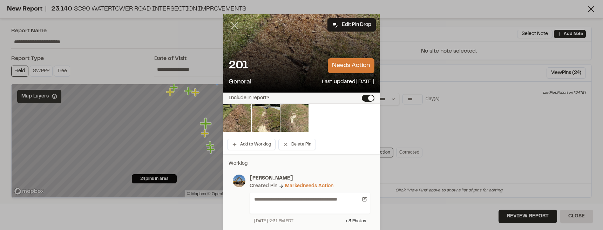
click at [237, 25] on icon at bounding box center [234, 26] width 12 height 12
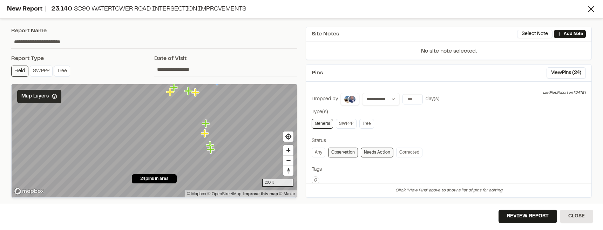
click at [204, 134] on icon "Map marker" at bounding box center [205, 133] width 8 height 8
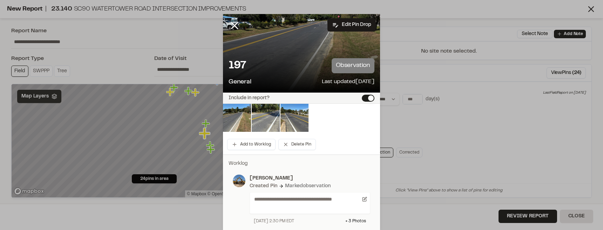
click at [235, 26] on icon at bounding box center [234, 26] width 12 height 12
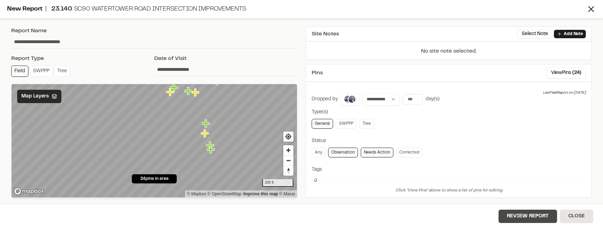
click at [516, 218] on button "Review Report" at bounding box center [527, 216] width 59 height 13
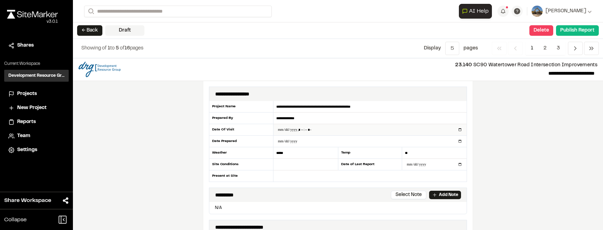
click at [320, 128] on input "datetime-local" at bounding box center [369, 129] width 193 height 11
click at [292, 129] on input "datetime-local" at bounding box center [369, 129] width 193 height 11
click at [286, 131] on input "datetime-local" at bounding box center [369, 129] width 193 height 11
click at [319, 131] on input "datetime-local" at bounding box center [369, 129] width 193 height 11
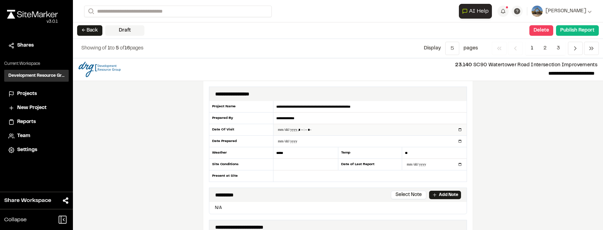
click at [460, 130] on input "datetime-local" at bounding box center [369, 129] width 193 height 11
type input "**********"
click at [438, 90] on textarea "**********" at bounding box center [338, 94] width 246 height 8
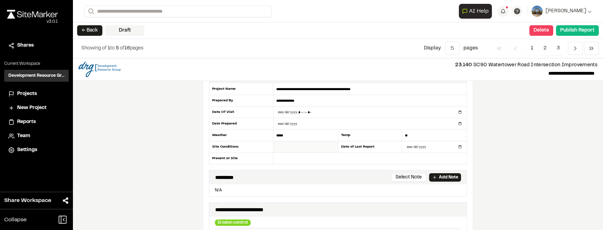
click at [306, 145] on input "text" at bounding box center [305, 147] width 64 height 12
click at [300, 155] on input "text" at bounding box center [369, 158] width 193 height 11
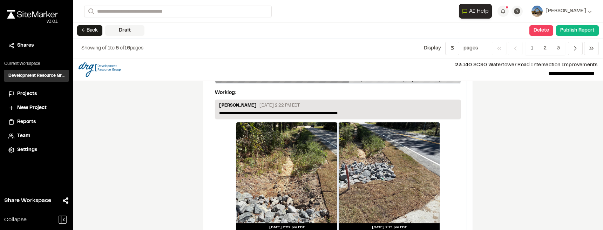
scroll to position [1263, 0]
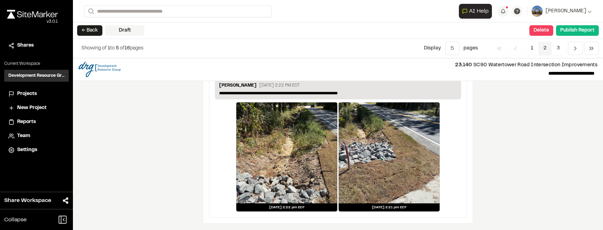
type input "***"
click at [541, 51] on span "2" at bounding box center [545, 48] width 14 height 13
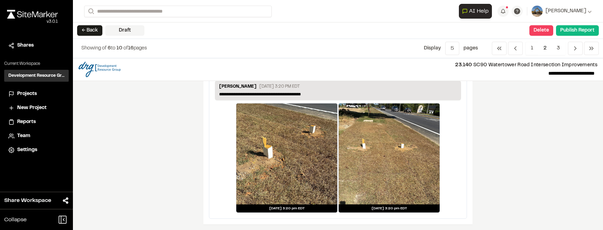
scroll to position [1211, 0]
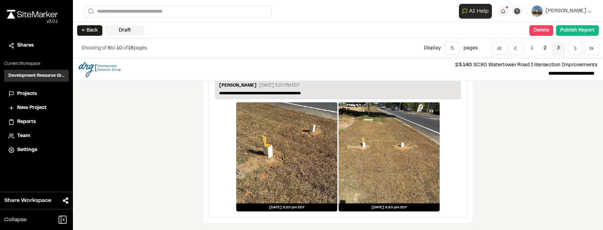
click at [555, 49] on span "3" at bounding box center [558, 48] width 14 height 13
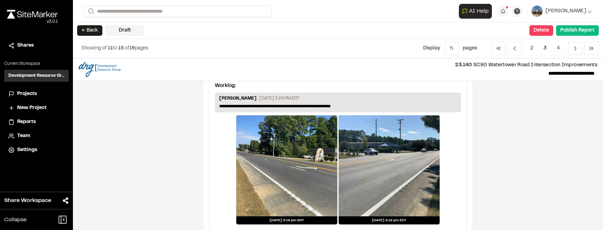
scroll to position [1232, 0]
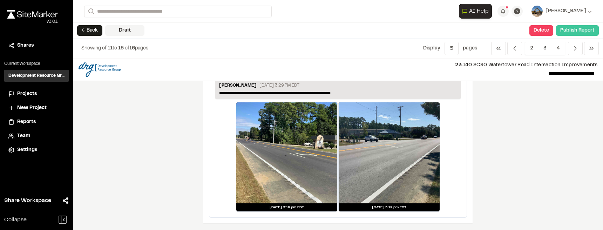
click at [570, 30] on button "Publish Report" at bounding box center [577, 30] width 43 height 11
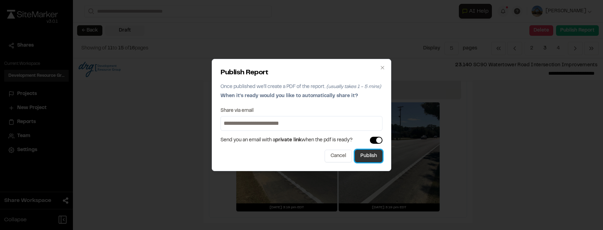
click at [366, 154] on button "Publish" at bounding box center [369, 156] width 28 height 13
